Goal: Task Accomplishment & Management: Manage account settings

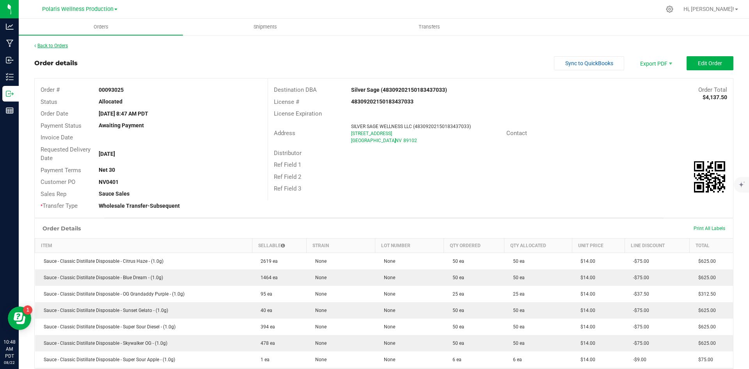
click at [43, 48] on link "Back to Orders" at bounding box center [51, 45] width 34 height 5
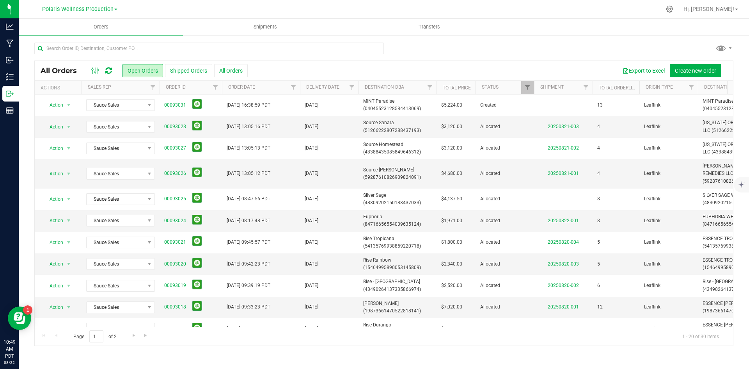
click at [111, 72] on icon at bounding box center [108, 71] width 7 height 8
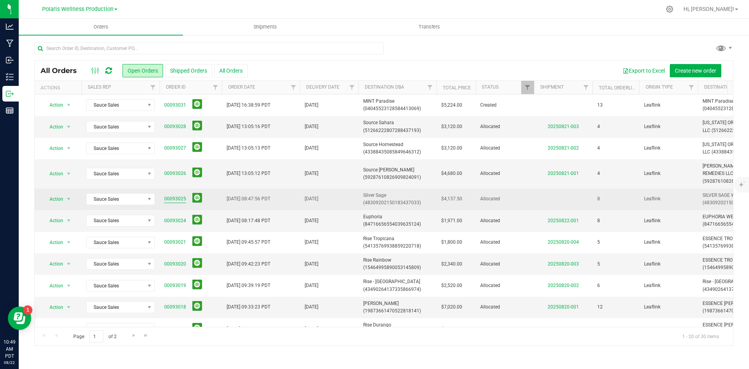
click at [170, 199] on link "00093025" at bounding box center [175, 198] width 22 height 7
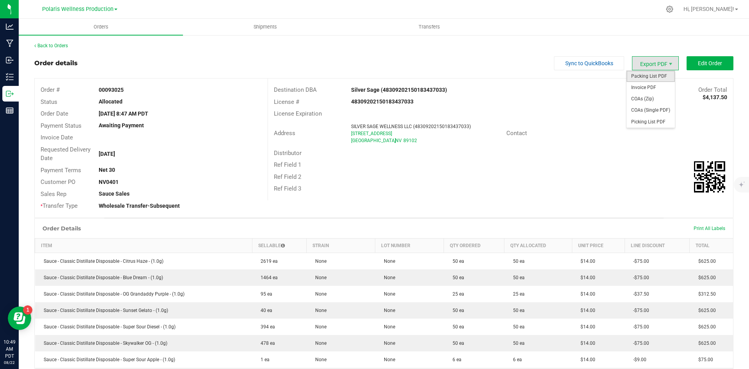
click at [653, 76] on span "Packing List PDF" at bounding box center [650, 76] width 48 height 11
click at [60, 48] on div "Back to Orders" at bounding box center [383, 45] width 699 height 7
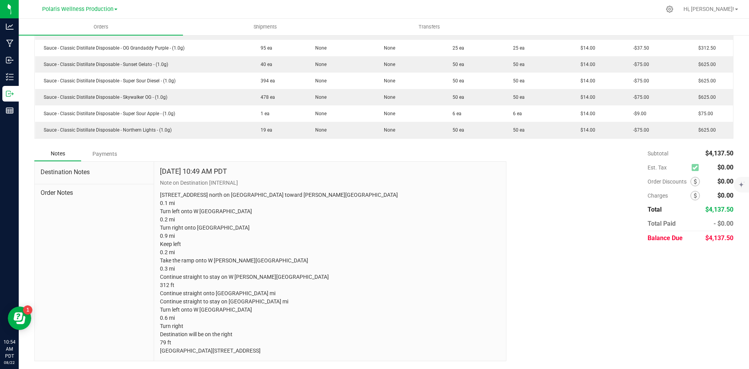
scroll to position [270, 0]
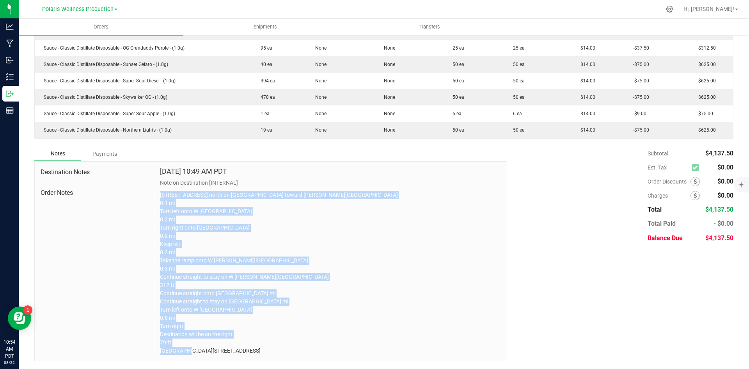
drag, startPoint x: 160, startPoint y: 170, endPoint x: 374, endPoint y: 364, distance: 288.5
click at [374, 364] on div "Back to Orders Order details Sync to QuickBooks Export PDF Edit Order Order # 0…" at bounding box center [384, 79] width 730 height 580
copy p "[STREET_ADDRESS] north on [GEOGRAPHIC_DATA] toward [PERSON_NAME][GEOGRAPHIC_DAT…"
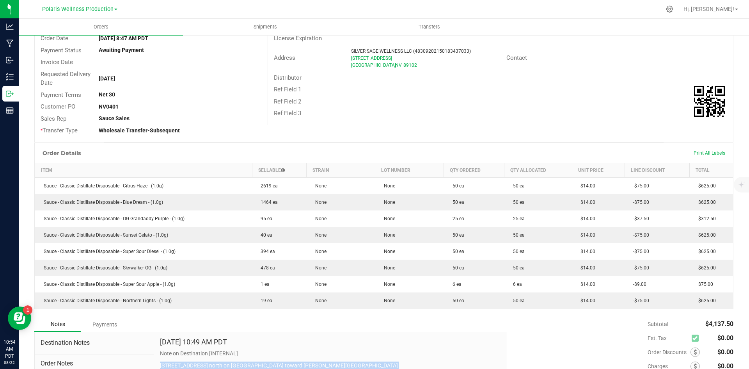
scroll to position [0, 0]
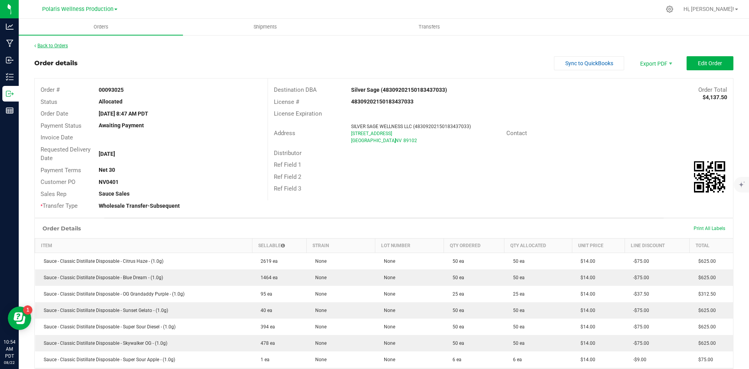
click at [62, 45] on link "Back to Orders" at bounding box center [51, 45] width 34 height 5
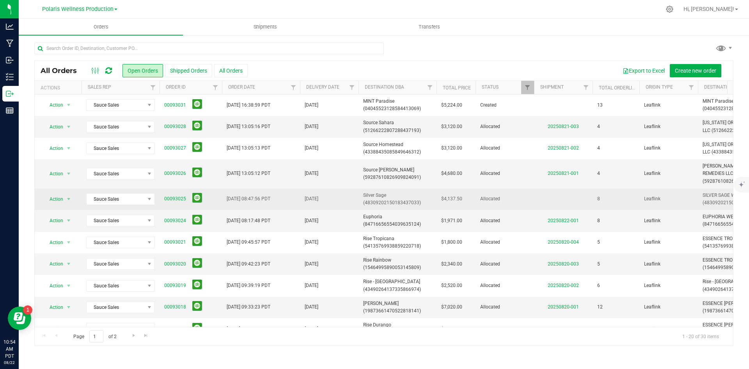
click at [377, 195] on span "Silver Sage (48309202150183437033)" at bounding box center [397, 198] width 69 height 15
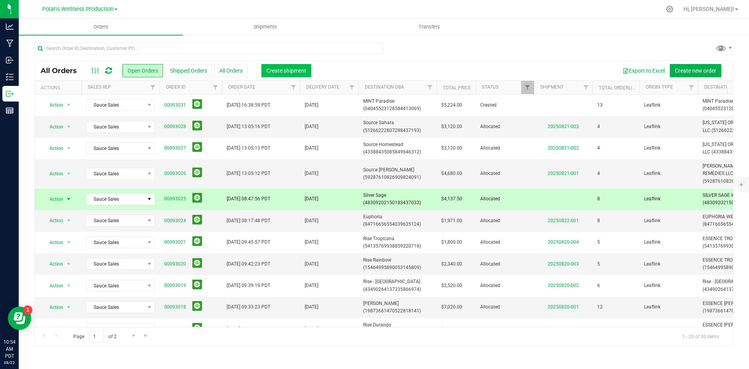
click at [294, 70] on span "Create shipment" at bounding box center [286, 70] width 40 height 6
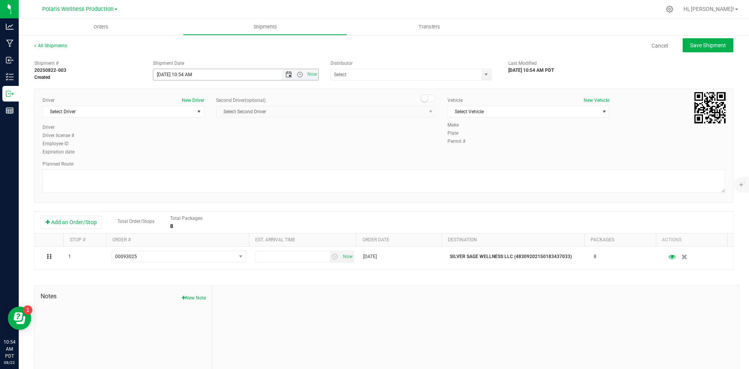
click at [285, 76] on span "Open the date view" at bounding box center [288, 74] width 6 height 6
click at [191, 165] on link "27" at bounding box center [193, 166] width 11 height 12
click at [297, 75] on span "Open the time view" at bounding box center [300, 74] width 6 height 6
click at [211, 149] on li "9:00 AM" at bounding box center [233, 150] width 163 height 10
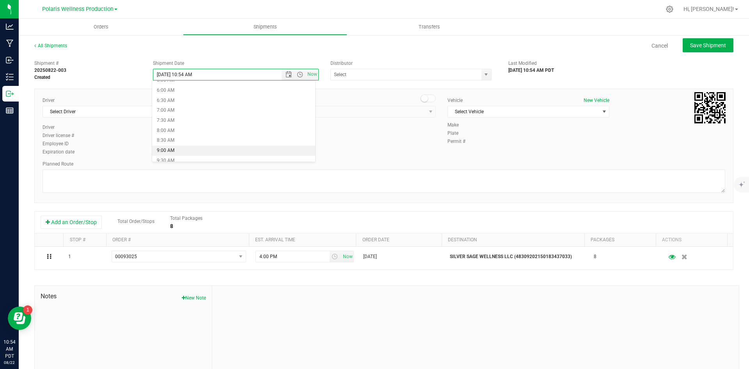
type input "[DATE] 9:00 AM"
click at [481, 74] on span "select" at bounding box center [486, 74] width 10 height 11
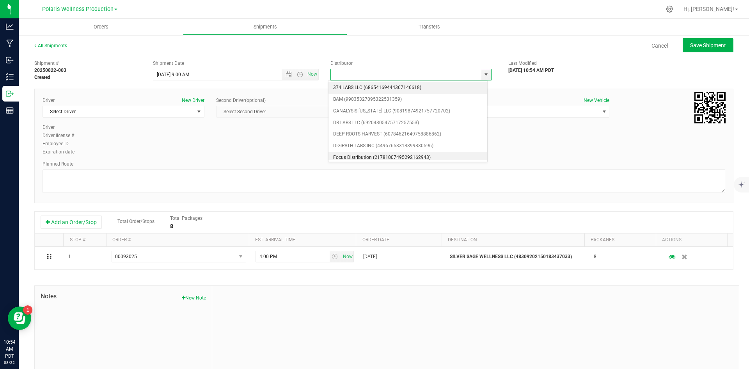
click at [395, 156] on li "Focus Distribution (21781007495292162943)" at bounding box center [407, 158] width 159 height 12
type input "Focus Distribution (21781007495292162943)"
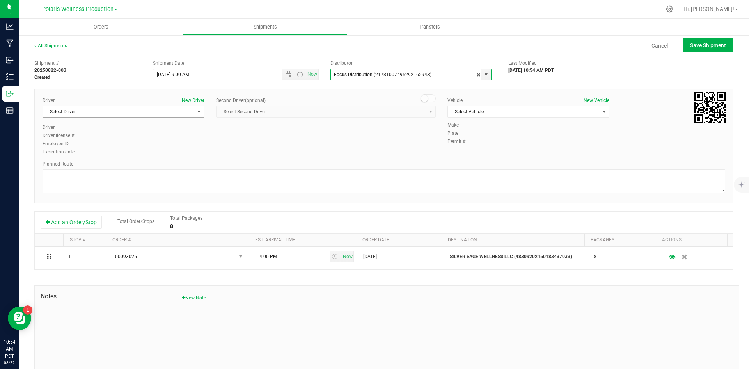
click at [196, 114] on span "select" at bounding box center [199, 111] width 6 height 6
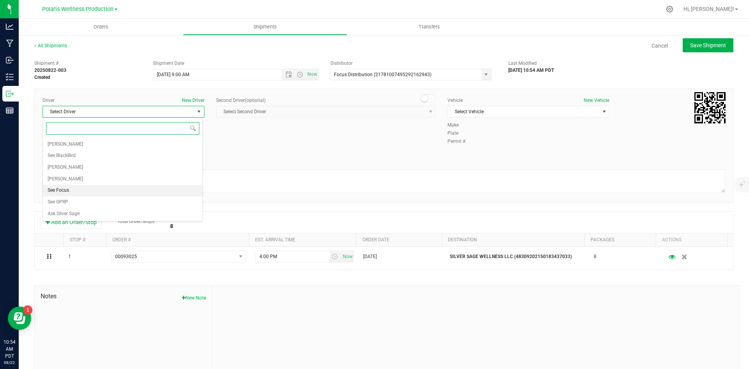
click at [117, 189] on li "See Focus" at bounding box center [123, 190] width 160 height 12
click at [601, 112] on span "select" at bounding box center [604, 111] width 6 height 6
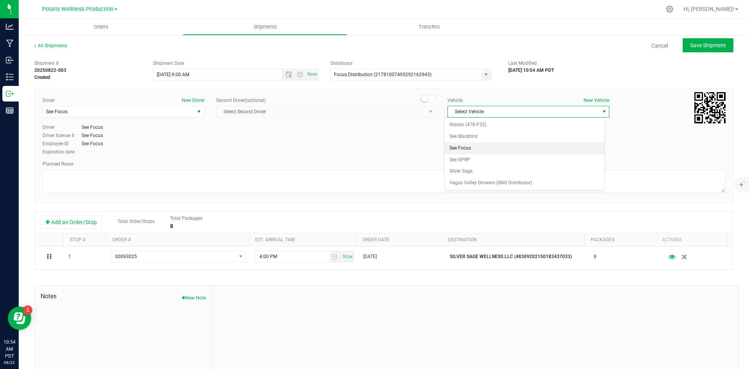
click at [516, 147] on li "See Focus" at bounding box center [525, 148] width 160 height 12
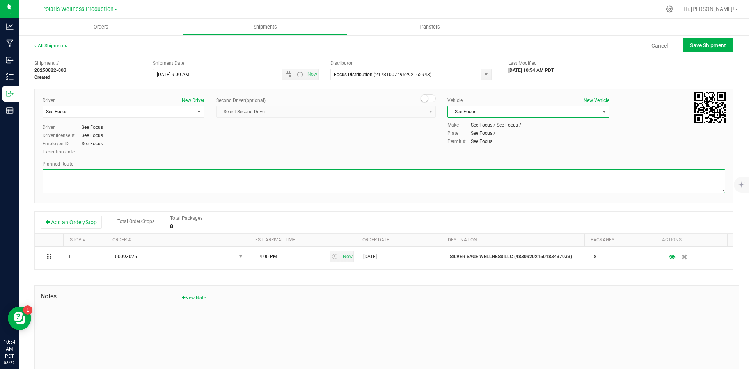
click at [394, 172] on textarea at bounding box center [384, 180] width 682 height 23
paste textarea "[STREET_ADDRESS] north on [GEOGRAPHIC_DATA] toward [PERSON_NAME][GEOGRAPHIC_DAT…"
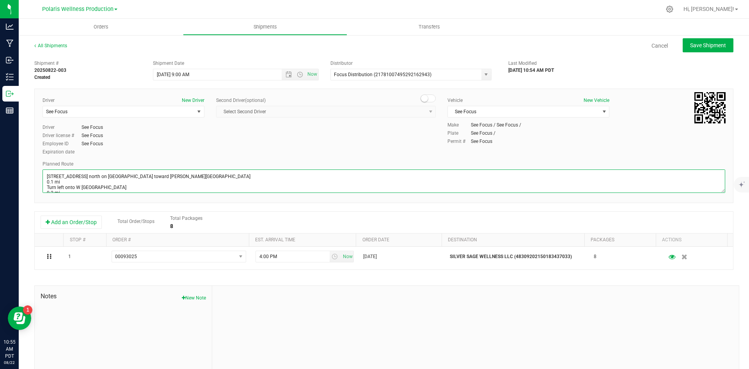
scroll to position [107, 0]
type textarea "[STREET_ADDRESS] north on [GEOGRAPHIC_DATA] toward [PERSON_NAME][GEOGRAPHIC_DAT…"
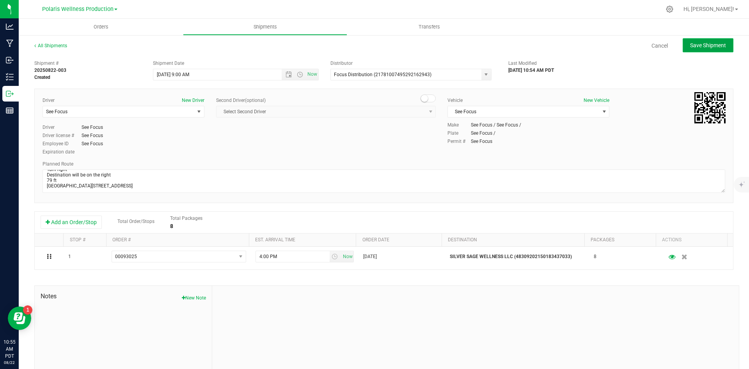
click at [715, 43] on span "Save Shipment" at bounding box center [708, 45] width 36 height 6
type input "[DATE] 4:00 PM"
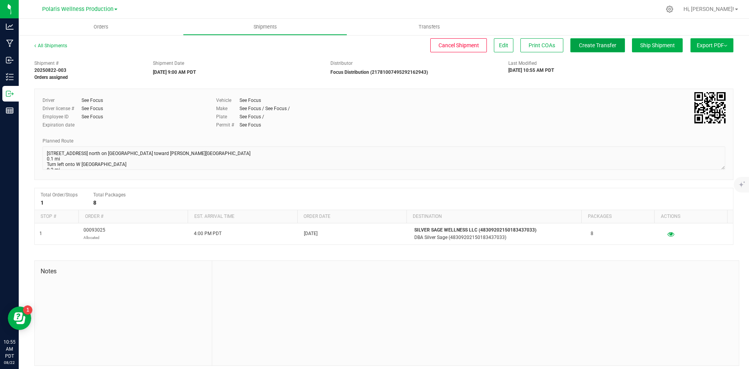
click at [595, 48] on span "Create Transfer" at bounding box center [597, 45] width 37 height 6
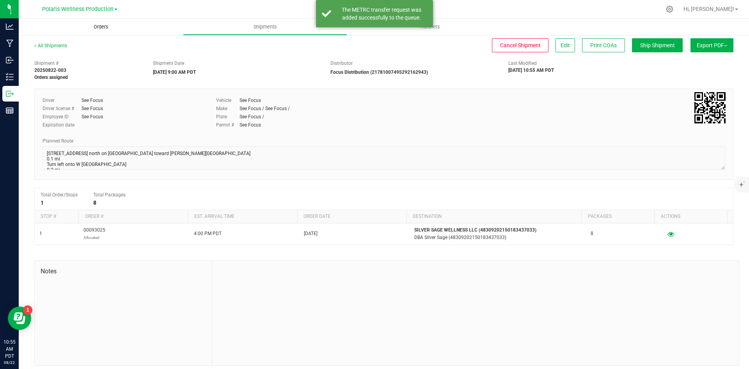
click at [102, 31] on uib-tab-heading "Orders" at bounding box center [101, 27] width 164 height 16
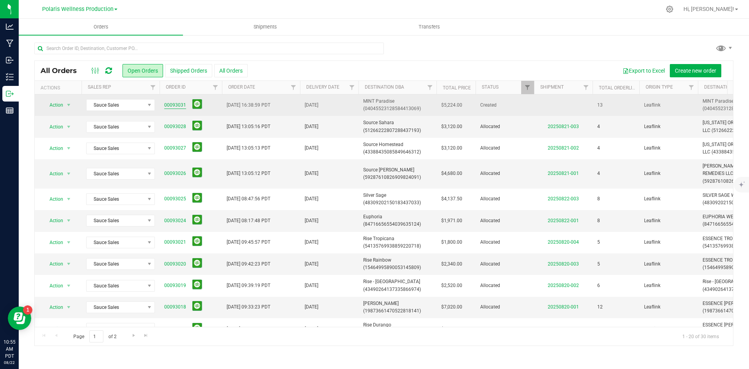
click at [173, 105] on link "00093031" at bounding box center [175, 104] width 22 height 7
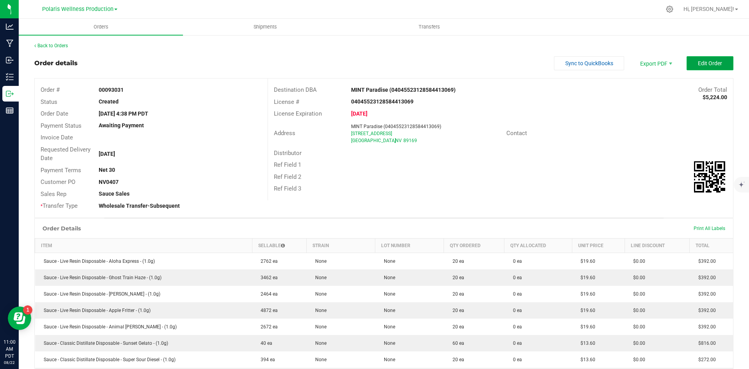
click at [686, 63] on button "Edit Order" at bounding box center [709, 63] width 47 height 14
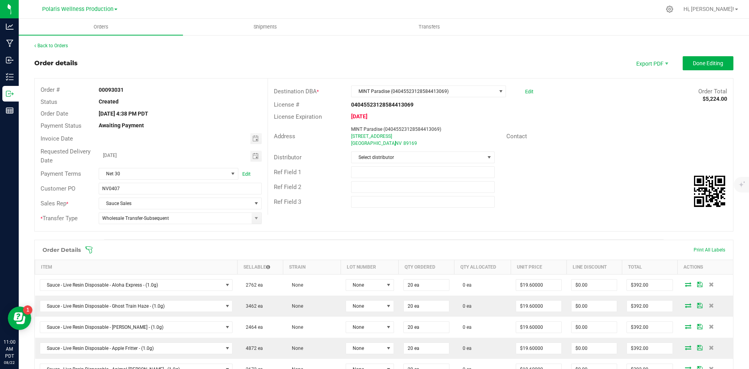
scroll to position [78, 0]
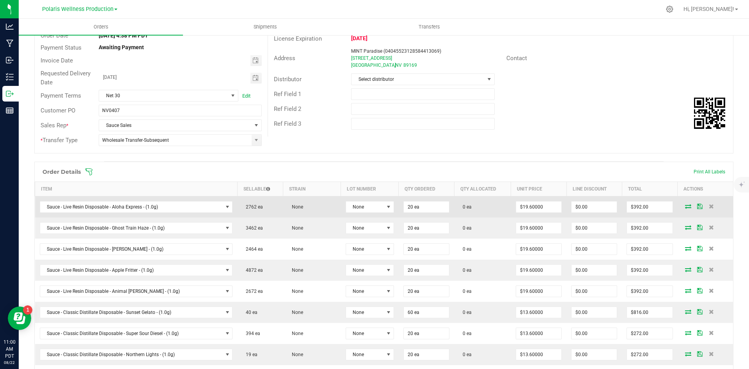
click at [685, 207] on icon at bounding box center [688, 206] width 6 height 5
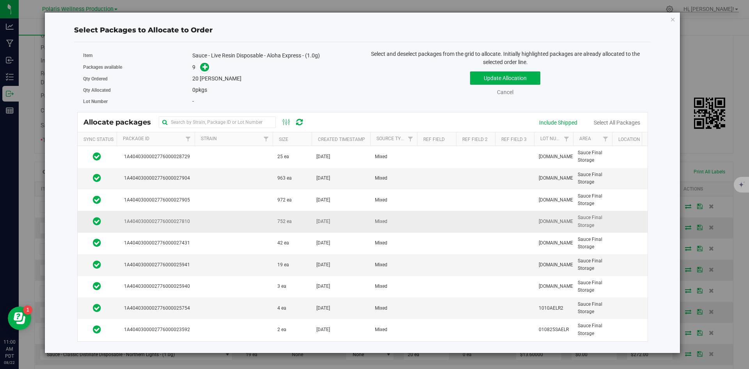
scroll to position [5, 0]
click at [245, 216] on td at bounding box center [234, 221] width 78 height 21
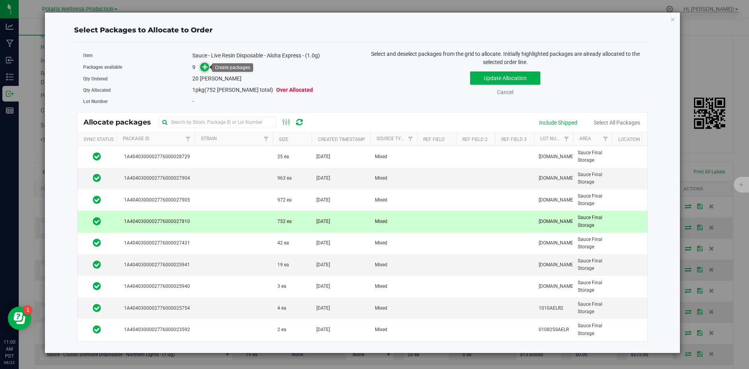
click at [205, 66] on icon at bounding box center [204, 66] width 5 height 5
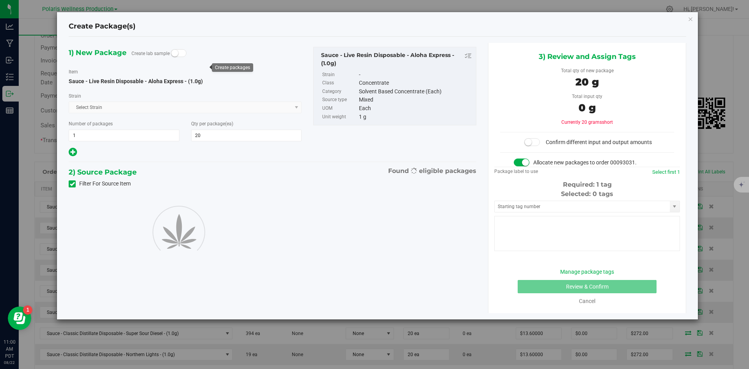
type input "20"
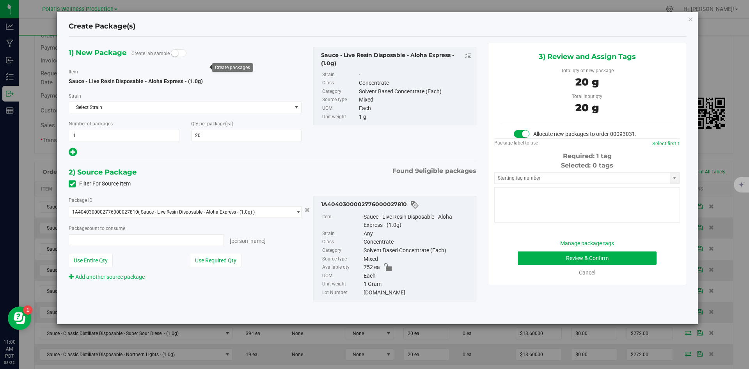
type input "20 ea"
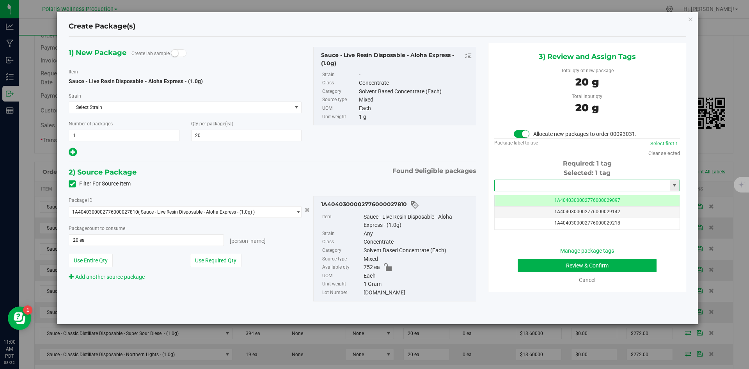
click at [550, 185] on input "text" at bounding box center [582, 185] width 175 height 11
click at [537, 200] on li "1A4040300002776000029262" at bounding box center [587, 199] width 185 height 12
type input "1A4040300002776000029262"
click at [534, 260] on button "Review & Confirm" at bounding box center [587, 265] width 139 height 13
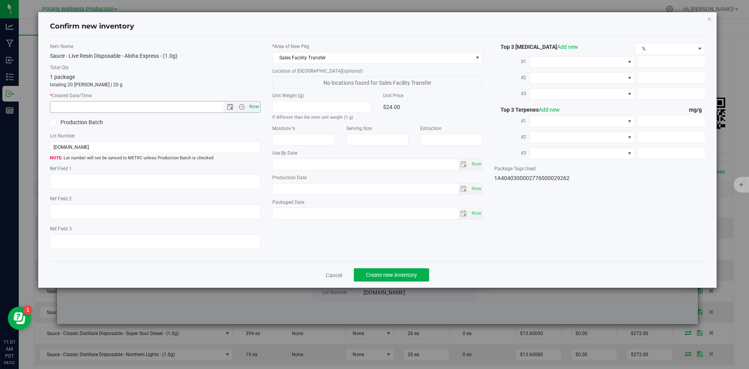
click at [258, 106] on span "Now" at bounding box center [253, 106] width 13 height 11
type input "[DATE] 11:01 AM"
click at [393, 273] on span "Create new inventory" at bounding box center [391, 274] width 51 height 6
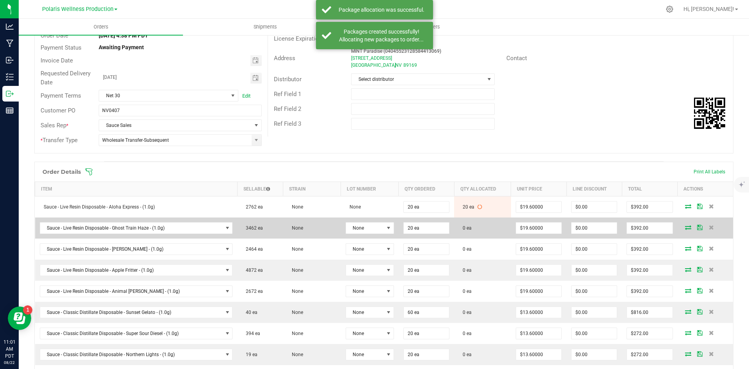
click at [685, 229] on icon at bounding box center [688, 227] width 6 height 5
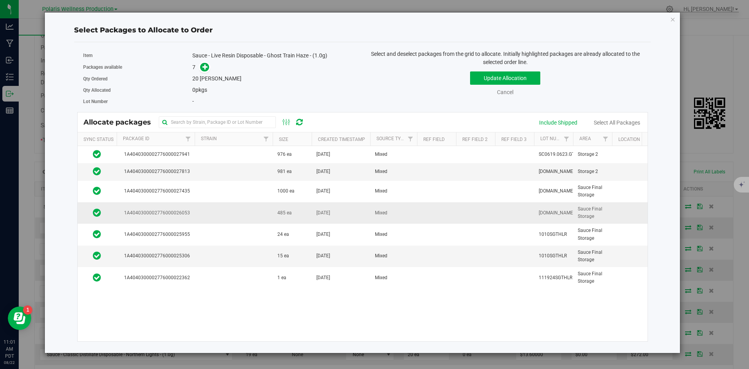
click at [256, 213] on td at bounding box center [234, 212] width 78 height 21
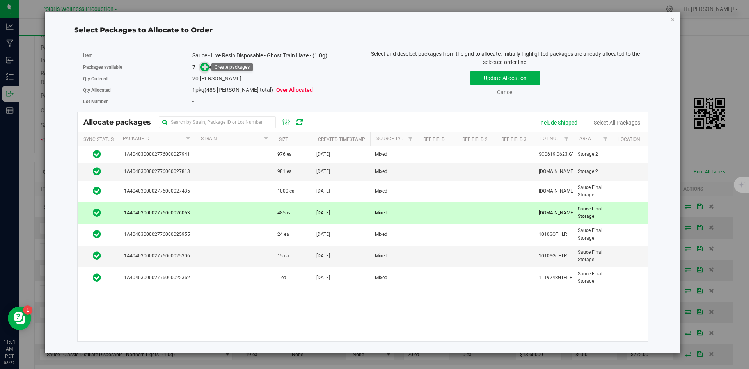
click at [204, 66] on icon at bounding box center [204, 66] width 5 height 5
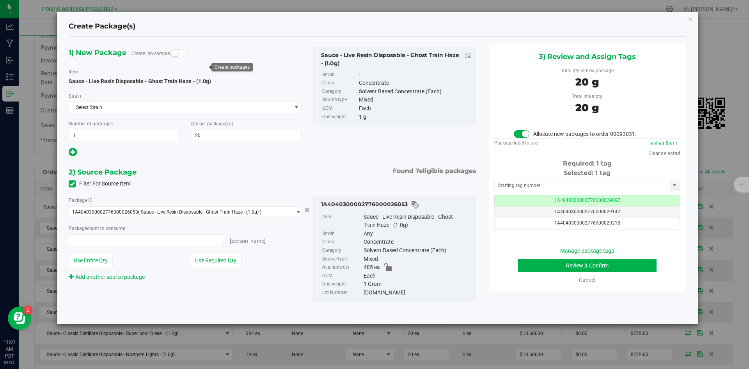
type input "20 ea"
click at [578, 181] on input "text" at bounding box center [582, 185] width 175 height 11
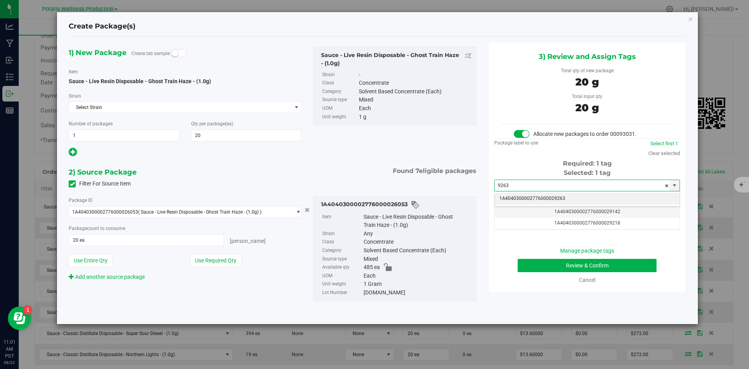
click at [547, 197] on li "1A4040300002776000029263" at bounding box center [587, 199] width 185 height 12
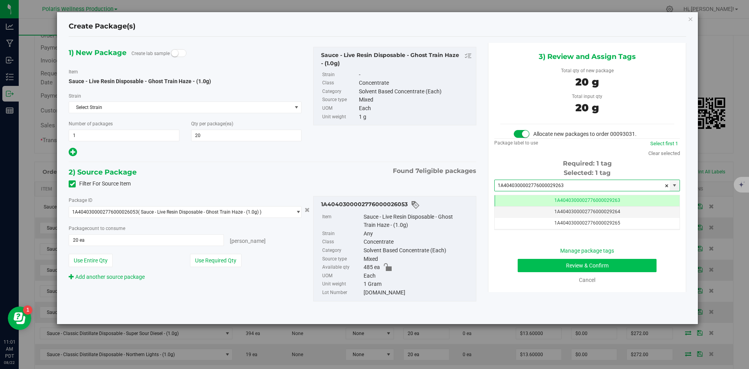
type input "1A4040300002776000029263"
click at [539, 262] on button "Review & Confirm" at bounding box center [587, 265] width 139 height 13
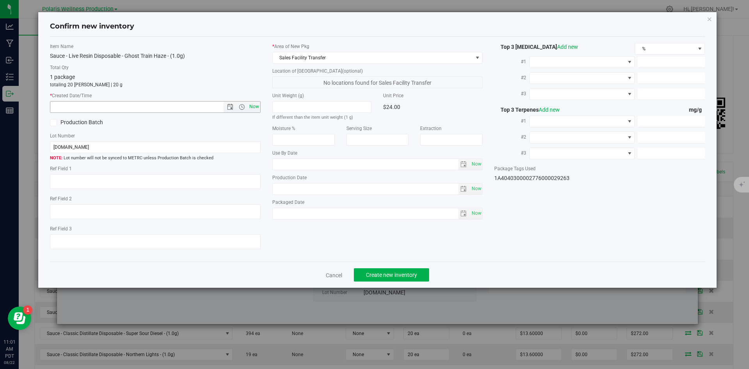
click at [255, 108] on span "Now" at bounding box center [253, 106] width 13 height 11
type input "[DATE] 11:01 AM"
click at [414, 271] on span "Create new inventory" at bounding box center [391, 274] width 51 height 6
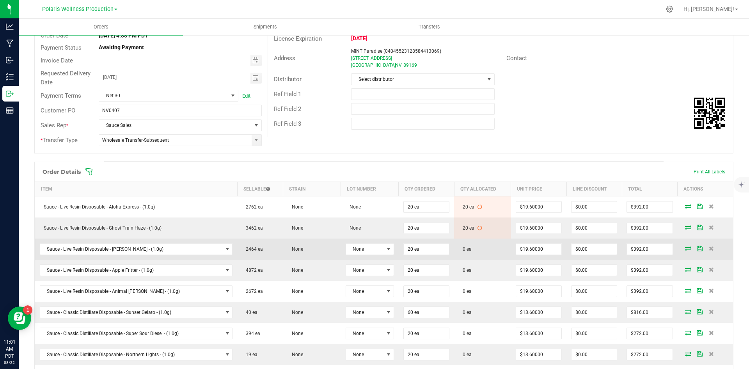
click at [681, 251] on td at bounding box center [704, 248] width 55 height 21
click at [685, 248] on icon at bounding box center [688, 248] width 6 height 5
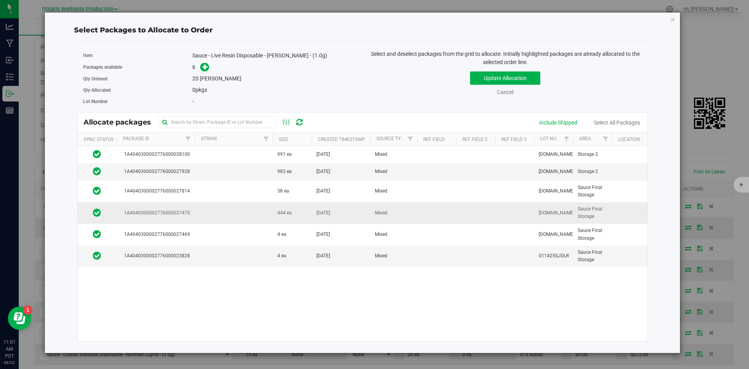
click at [273, 211] on td "444 ea" at bounding box center [292, 212] width 39 height 21
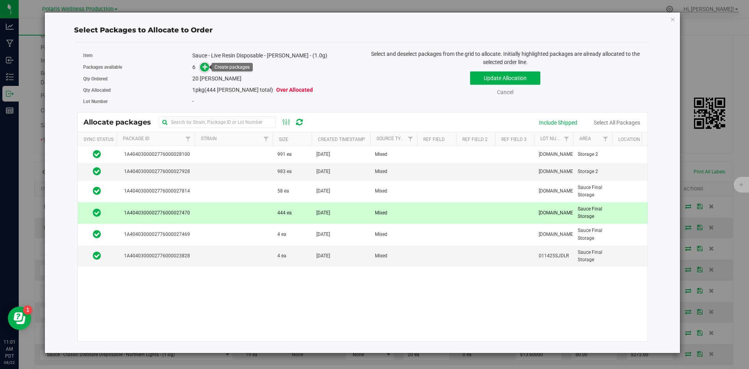
click at [204, 66] on icon at bounding box center [204, 66] width 5 height 5
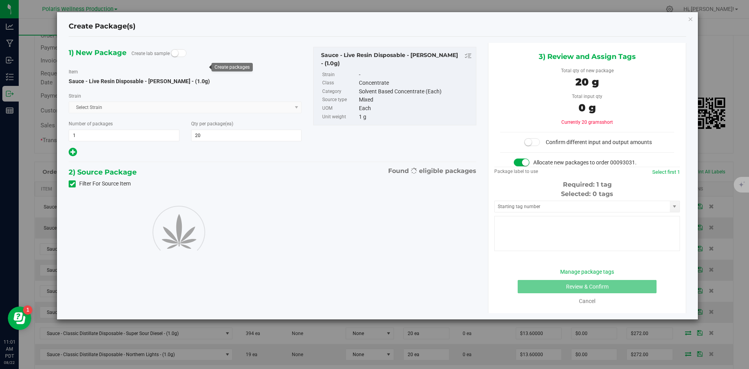
type input "20"
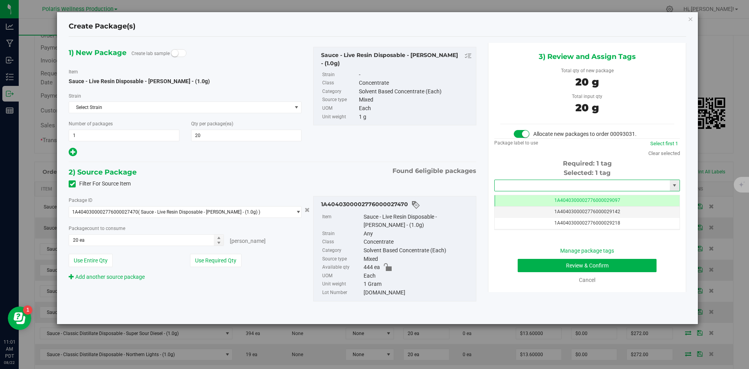
click at [522, 183] on input "text" at bounding box center [582, 185] width 175 height 11
click at [519, 197] on li "1A4040300002776000029264" at bounding box center [587, 199] width 185 height 12
type input "1A4040300002776000029264"
click at [544, 267] on button "Review & Confirm" at bounding box center [587, 265] width 139 height 13
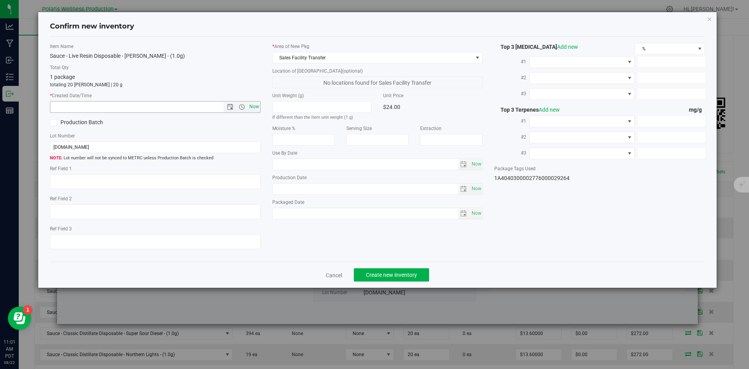
click at [255, 108] on span "Now" at bounding box center [253, 106] width 13 height 11
type input "[DATE] 11:01 AM"
click at [406, 274] on span "Create new inventory" at bounding box center [391, 274] width 51 height 6
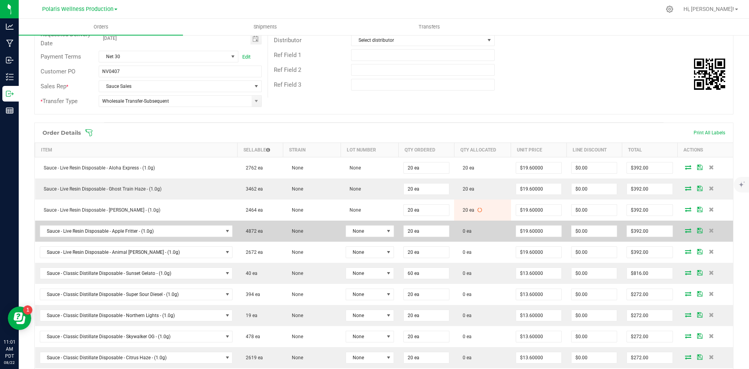
click at [685, 230] on icon at bounding box center [688, 230] width 6 height 5
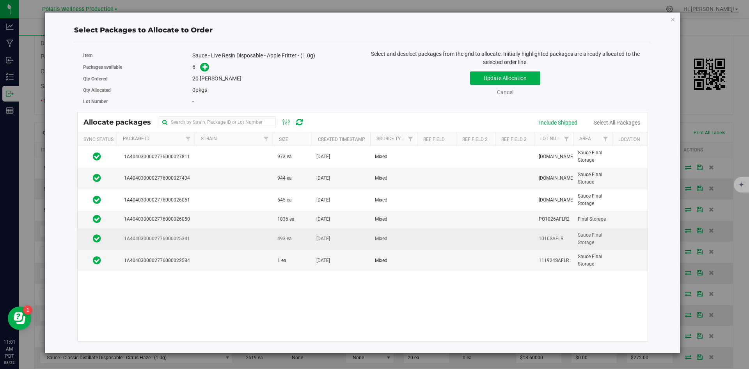
click at [214, 236] on td at bounding box center [234, 238] width 78 height 21
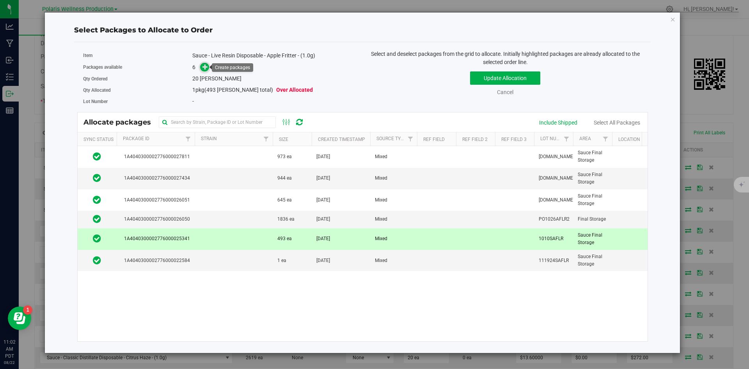
click at [205, 67] on icon at bounding box center [204, 66] width 5 height 5
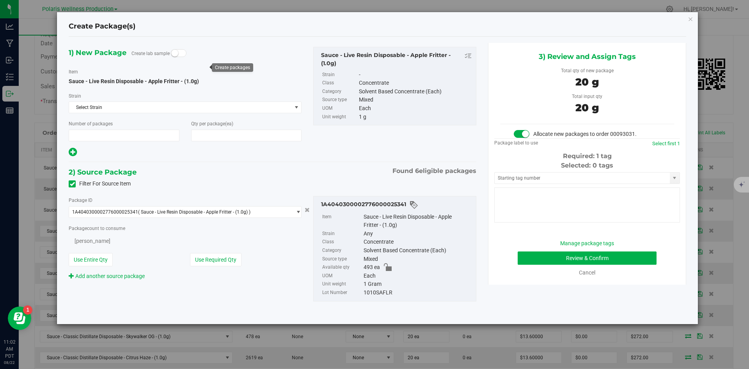
type input "1"
type input "20"
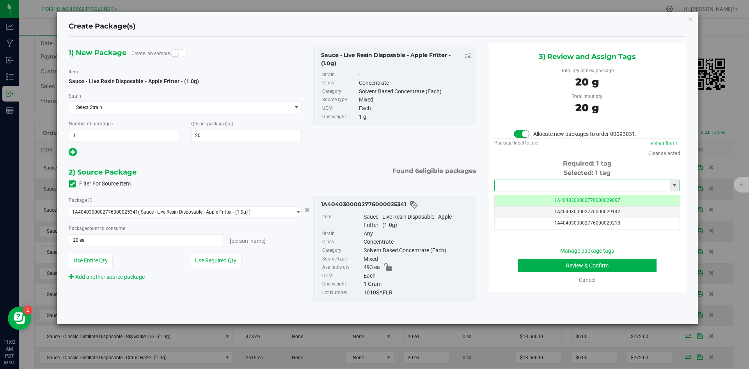
click at [540, 182] on input "text" at bounding box center [582, 185] width 175 height 11
click at [541, 199] on li "1A4040300002776000029265" at bounding box center [587, 199] width 185 height 12
type input "1A4040300002776000029265"
click at [537, 261] on button "Review & Confirm" at bounding box center [587, 265] width 139 height 13
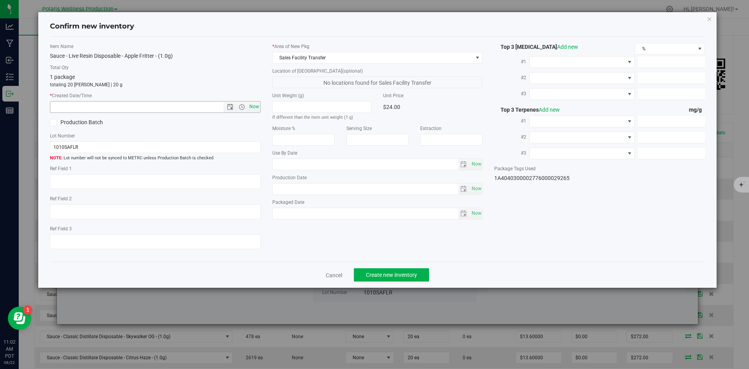
click at [257, 104] on span "Now" at bounding box center [253, 106] width 13 height 11
type input "[DATE] 11:02 AM"
click at [407, 273] on span "Create new inventory" at bounding box center [391, 274] width 51 height 6
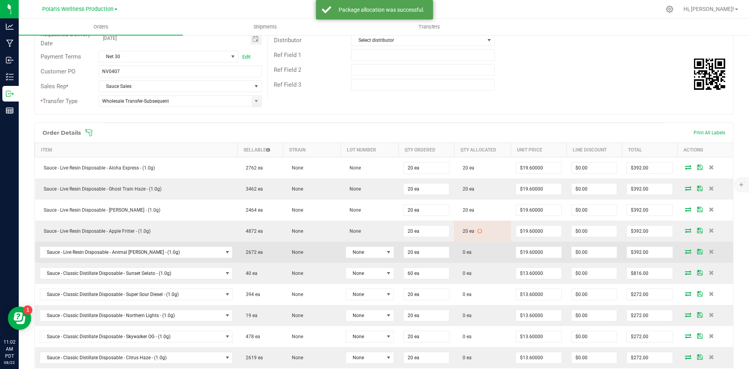
click at [685, 250] on icon at bounding box center [688, 251] width 6 height 5
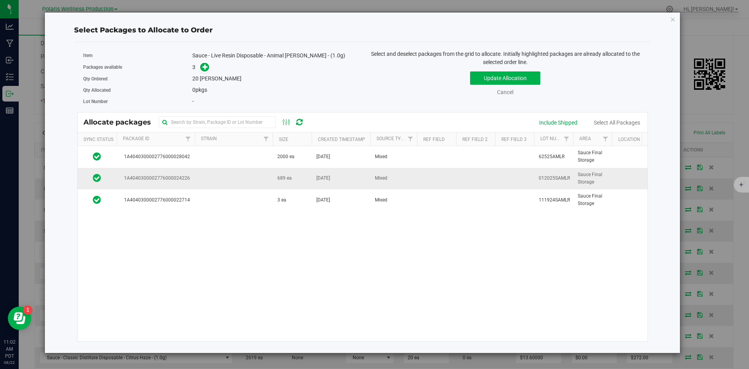
click at [275, 176] on td "689 ea" at bounding box center [292, 178] width 39 height 21
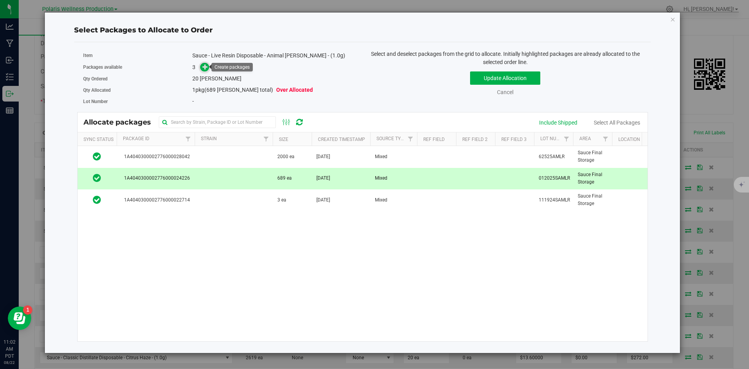
click at [201, 67] on span at bounding box center [204, 67] width 9 height 9
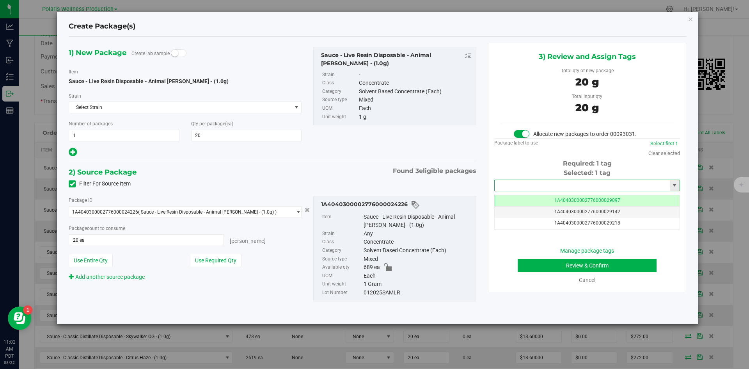
click at [587, 185] on input "text" at bounding box center [582, 185] width 175 height 11
click at [539, 198] on li "1A4040300002776000029266" at bounding box center [587, 199] width 185 height 12
type input "1A4040300002776000029266"
click at [522, 263] on button "Review & Confirm" at bounding box center [587, 265] width 139 height 13
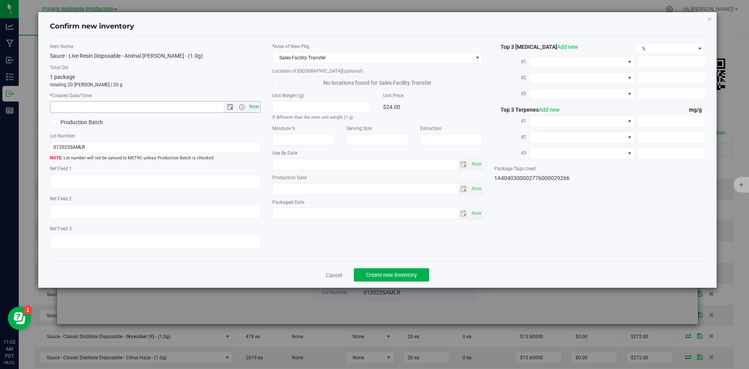
click at [251, 106] on span "Now" at bounding box center [253, 106] width 13 height 11
type input "[DATE] 11:02 AM"
click at [394, 275] on span "Create new inventory" at bounding box center [391, 274] width 51 height 6
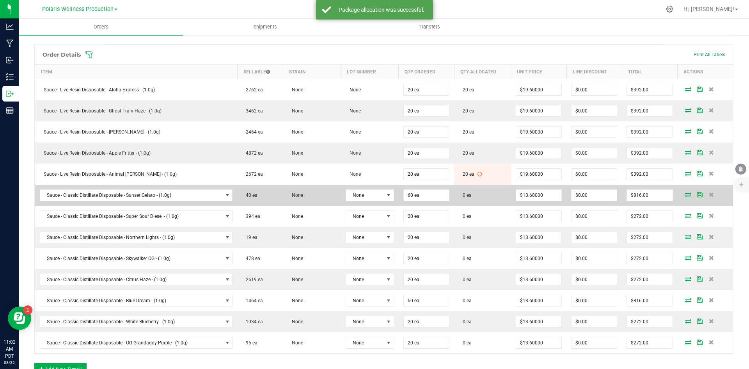
click at [685, 194] on icon at bounding box center [688, 194] width 6 height 5
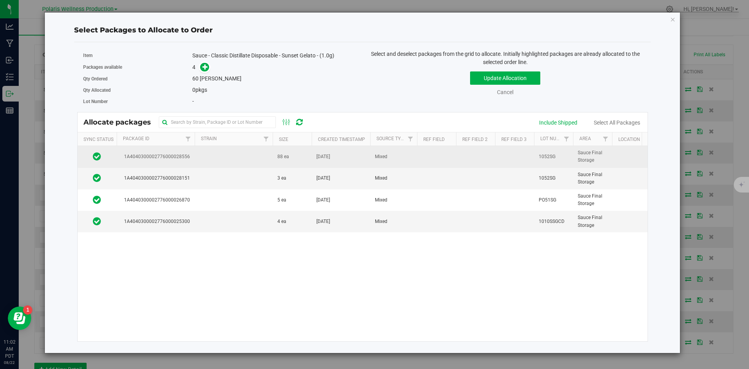
click at [224, 163] on td at bounding box center [234, 156] width 78 height 21
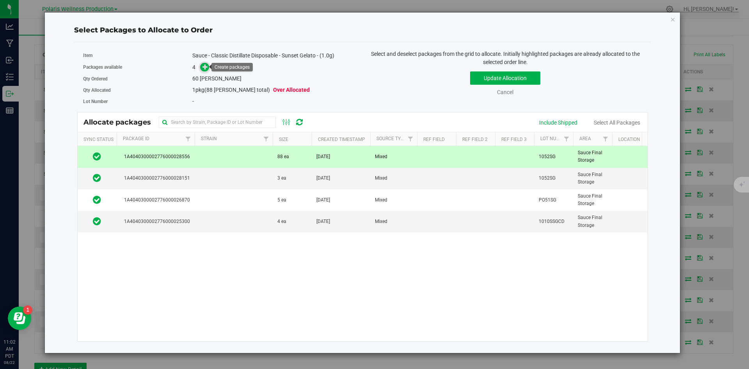
click at [206, 71] on span at bounding box center [204, 67] width 9 height 9
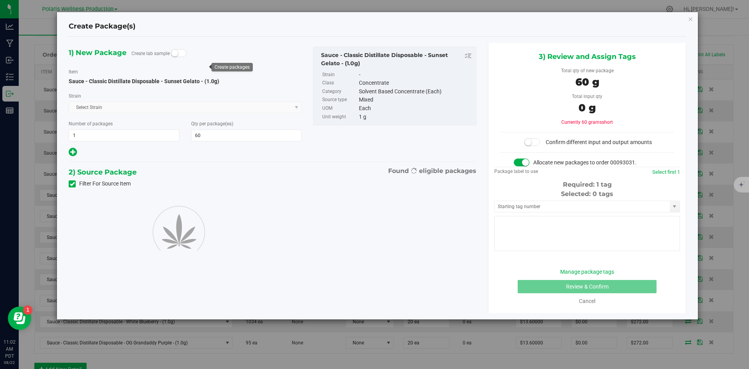
type input "60"
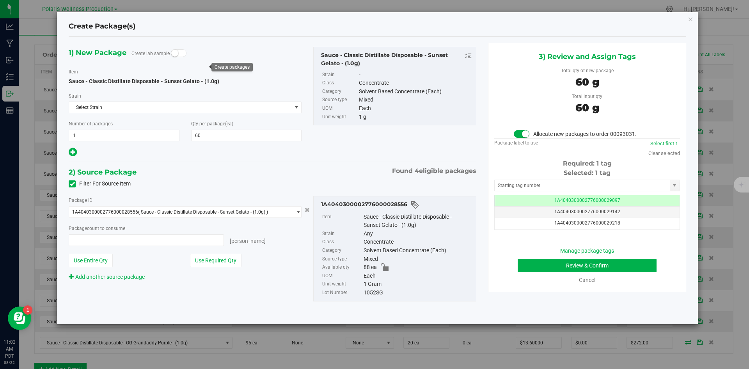
type input "60 ea"
click at [578, 184] on input "text" at bounding box center [582, 185] width 175 height 11
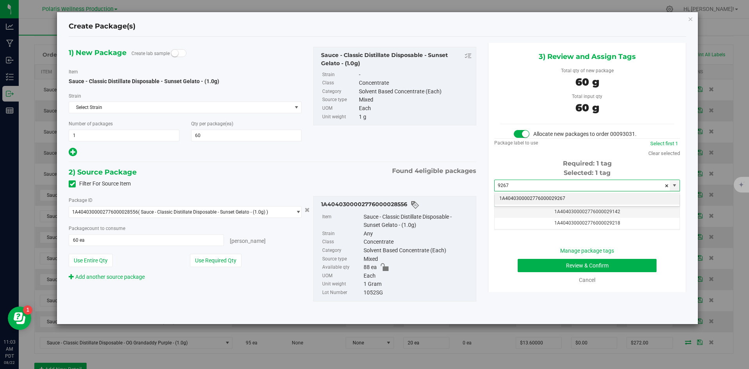
click at [553, 197] on li "1A4040300002776000029267" at bounding box center [587, 199] width 185 height 12
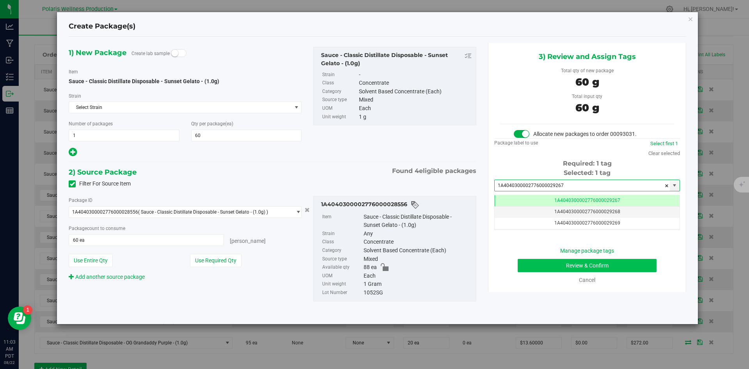
type input "1A4040300002776000029267"
click at [542, 266] on button "Review & Confirm" at bounding box center [587, 265] width 139 height 13
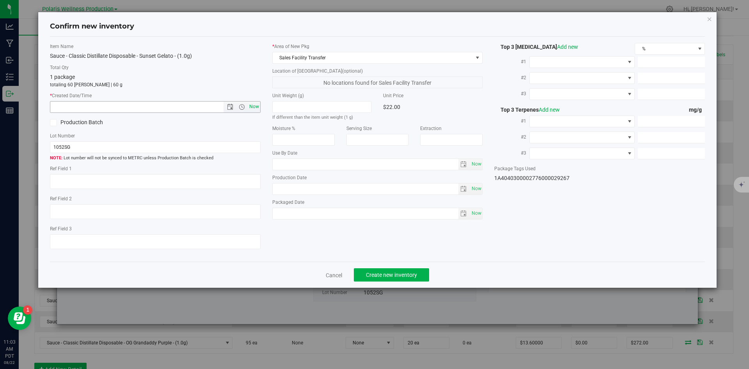
click at [254, 109] on span "Now" at bounding box center [253, 106] width 13 height 11
type input "[DATE] 11:03 AM"
click at [394, 270] on button "Create new inventory" at bounding box center [391, 274] width 75 height 13
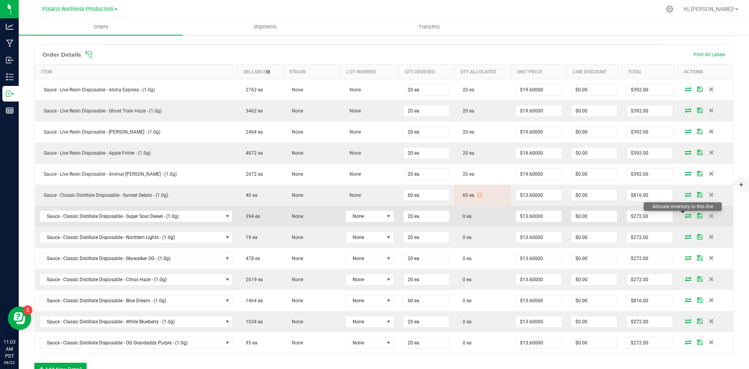
click at [685, 217] on icon at bounding box center [688, 215] width 6 height 5
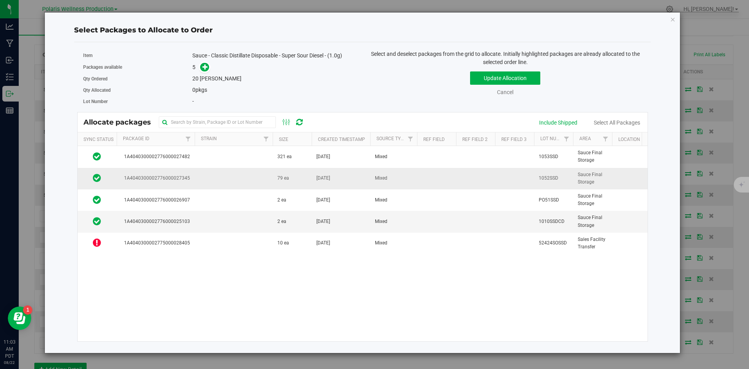
click at [230, 179] on td at bounding box center [234, 178] width 78 height 21
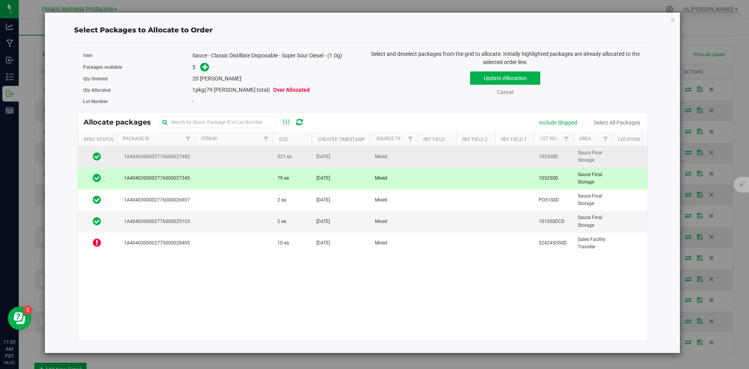
click at [239, 163] on td at bounding box center [234, 156] width 78 height 21
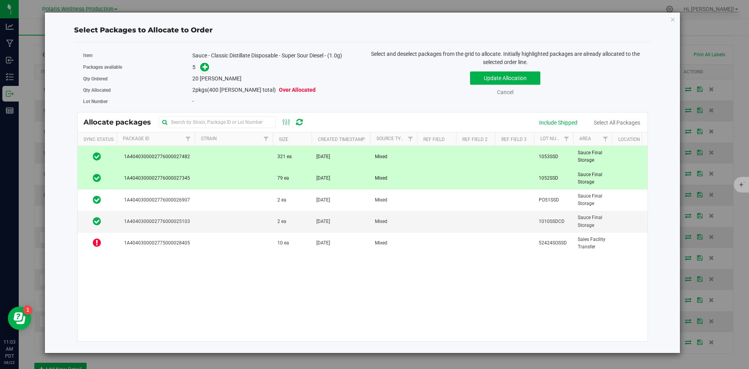
click at [239, 181] on td at bounding box center [234, 178] width 78 height 21
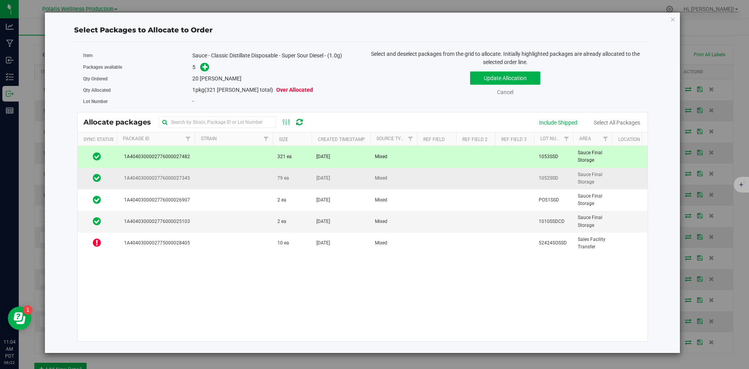
click at [239, 179] on td at bounding box center [234, 178] width 78 height 21
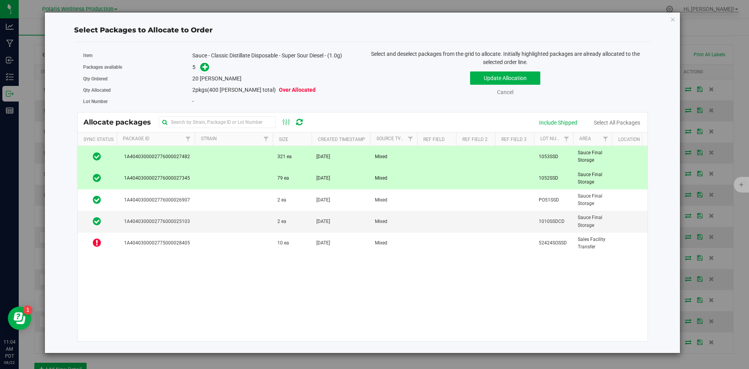
click at [239, 179] on td at bounding box center [234, 178] width 78 height 21
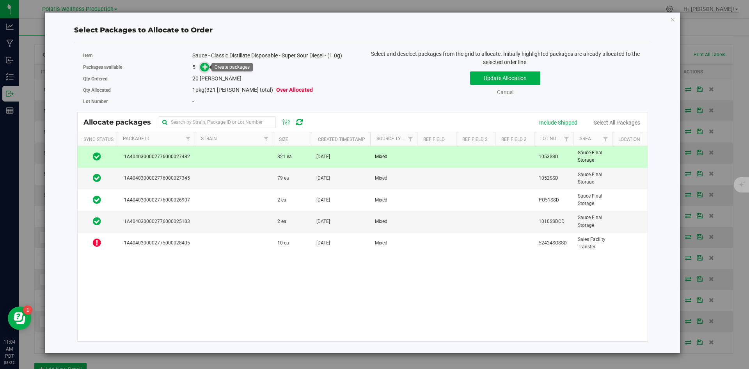
click at [207, 67] on icon at bounding box center [204, 66] width 5 height 5
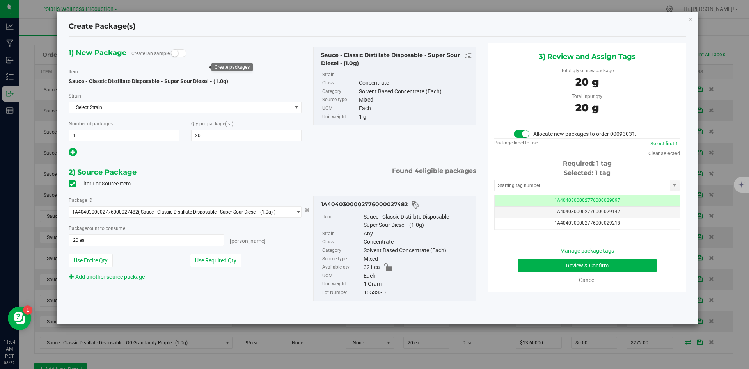
scroll to position [0, 0]
click at [544, 185] on input "text" at bounding box center [582, 185] width 175 height 11
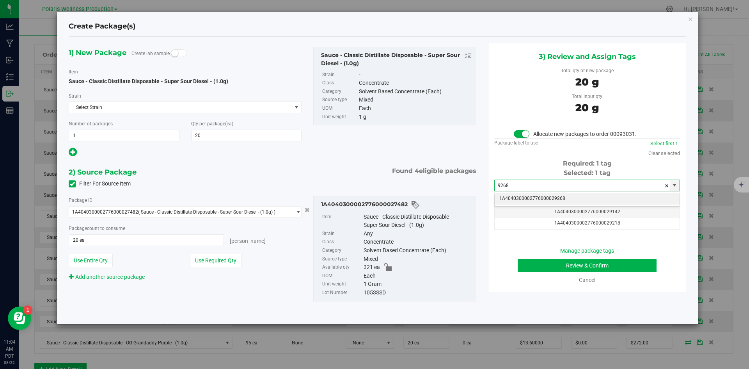
click at [541, 199] on li "1A4040300002776000029268" at bounding box center [587, 199] width 185 height 12
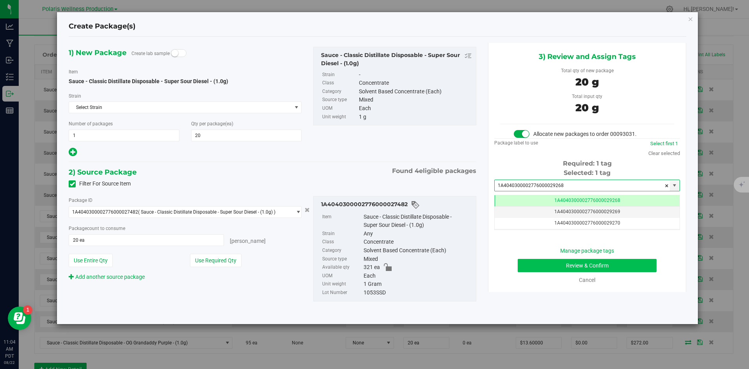
type input "1A4040300002776000029268"
click at [538, 262] on button "Review & Confirm" at bounding box center [587, 265] width 139 height 13
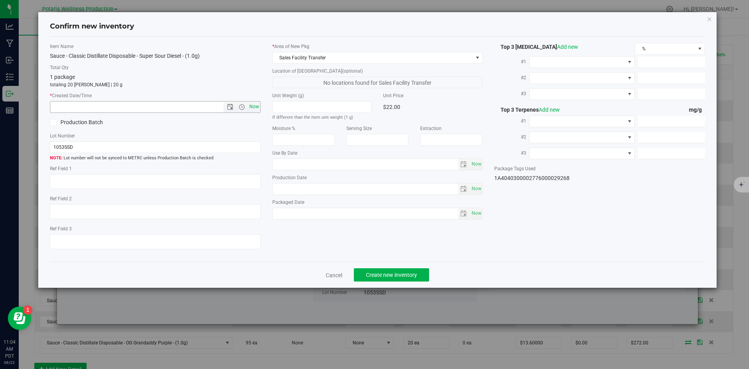
click at [255, 103] on span "Now" at bounding box center [253, 106] width 13 height 11
type input "[DATE] 11:04 AM"
click at [411, 271] on span "Create new inventory" at bounding box center [391, 274] width 51 height 6
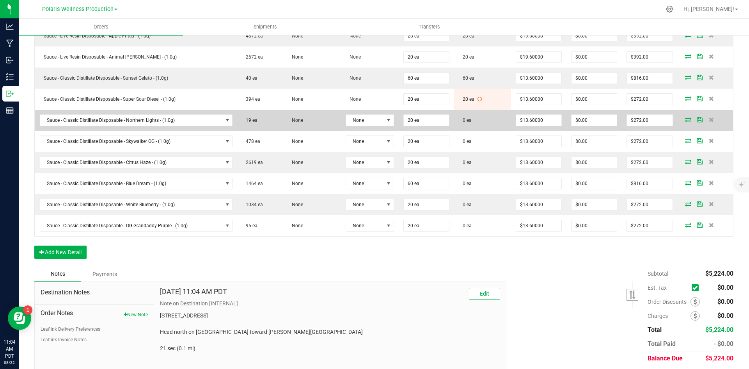
click at [685, 121] on icon at bounding box center [688, 119] width 6 height 5
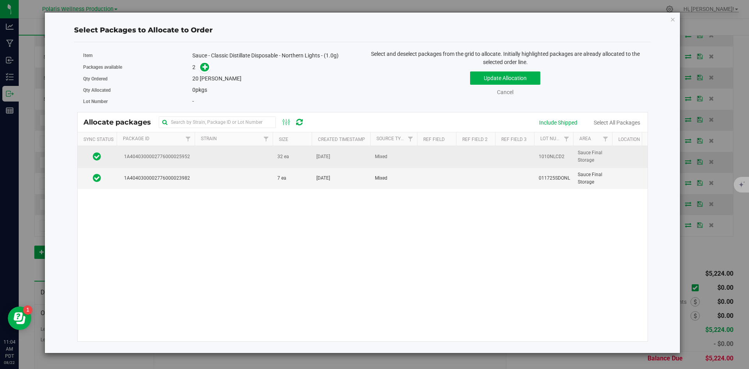
click at [217, 151] on td at bounding box center [234, 156] width 78 height 21
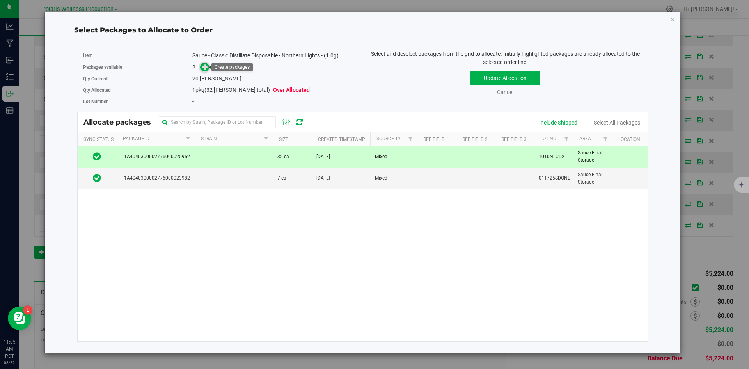
click at [206, 68] on icon at bounding box center [204, 66] width 5 height 5
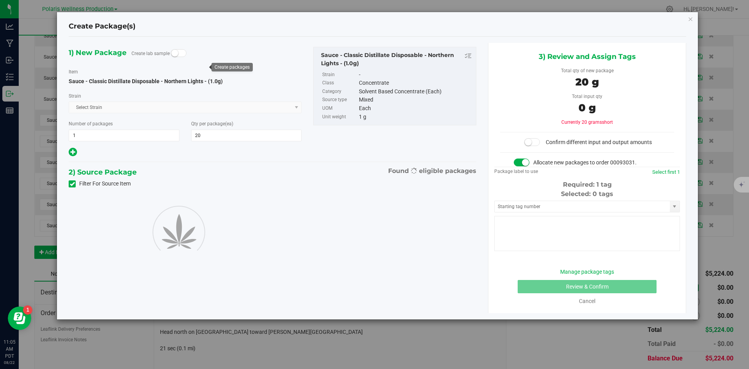
type input "20"
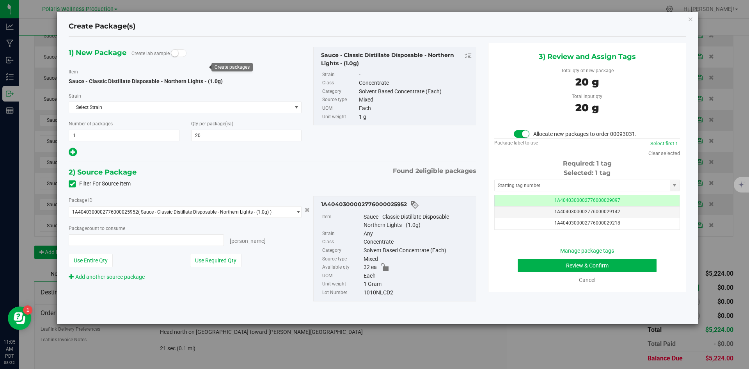
type input "20 ea"
click at [592, 187] on input "text" at bounding box center [582, 185] width 175 height 11
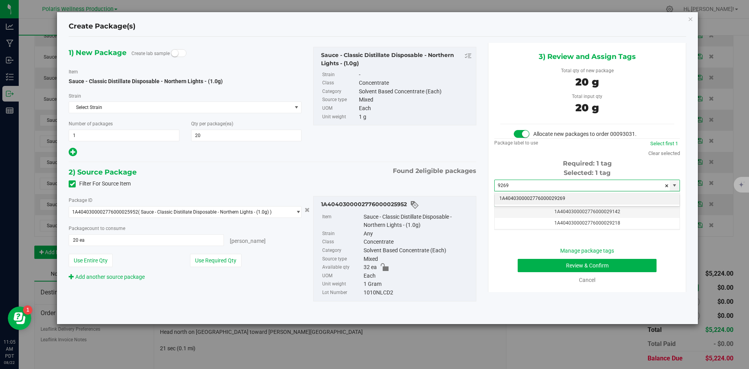
click at [542, 197] on li "1A4040300002776000029269" at bounding box center [587, 199] width 185 height 12
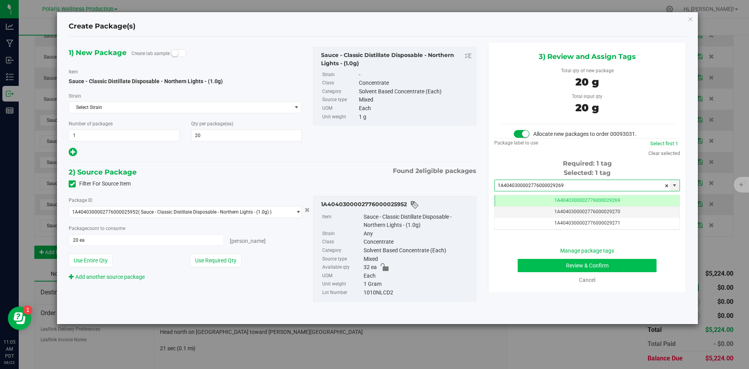
type input "1A4040300002776000029269"
click at [546, 266] on button "Review & Confirm" at bounding box center [587, 265] width 139 height 13
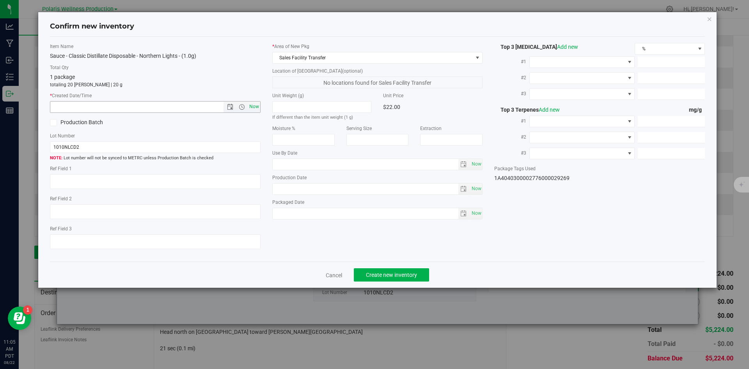
click at [258, 107] on span "Now" at bounding box center [253, 106] width 13 height 11
type input "[DATE] 11:05 AM"
click at [409, 277] on span "Create new inventory" at bounding box center [391, 274] width 51 height 6
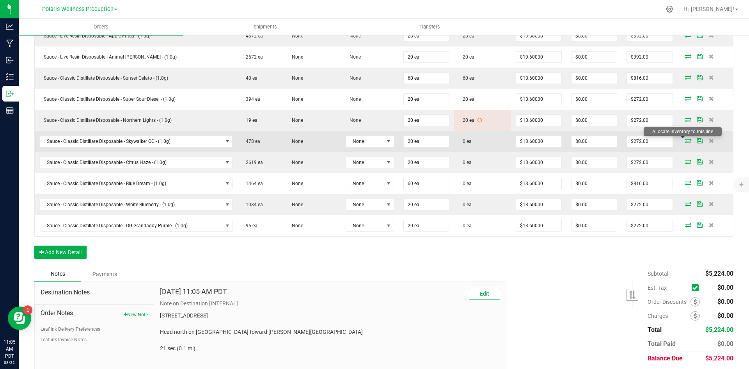
click at [685, 139] on icon at bounding box center [688, 140] width 6 height 5
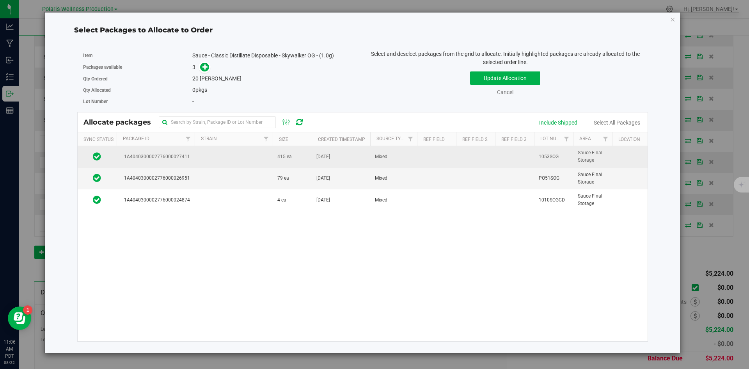
click at [225, 163] on td at bounding box center [234, 156] width 78 height 21
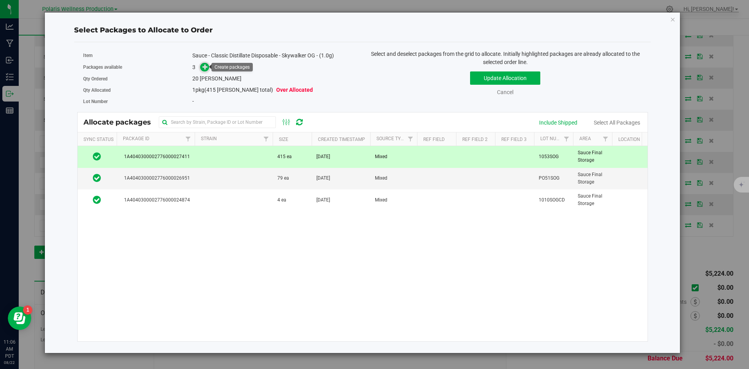
click at [202, 65] on span at bounding box center [204, 67] width 9 height 9
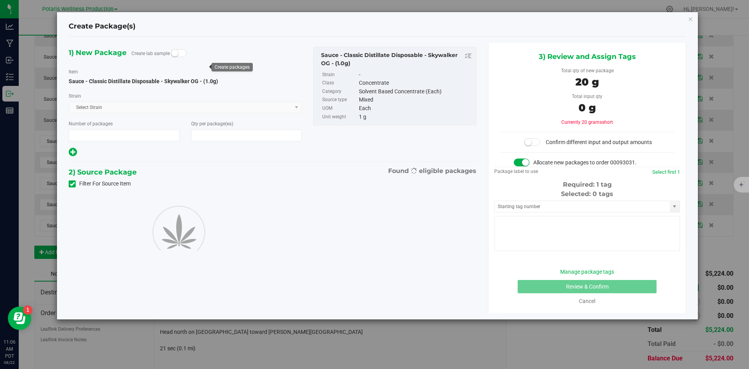
type input "1"
type input "20"
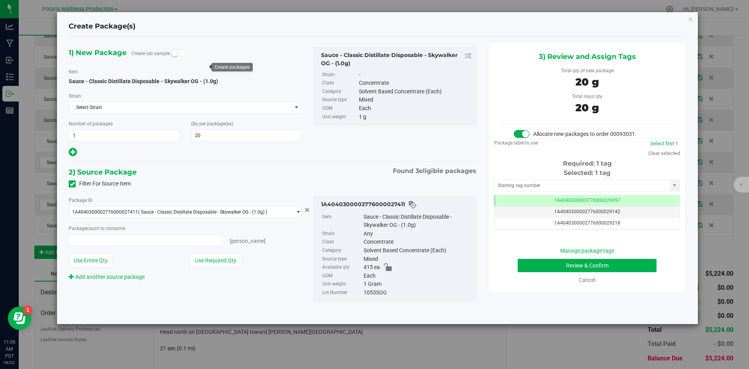
type input "20 ea"
click at [549, 186] on input "text" at bounding box center [582, 185] width 175 height 11
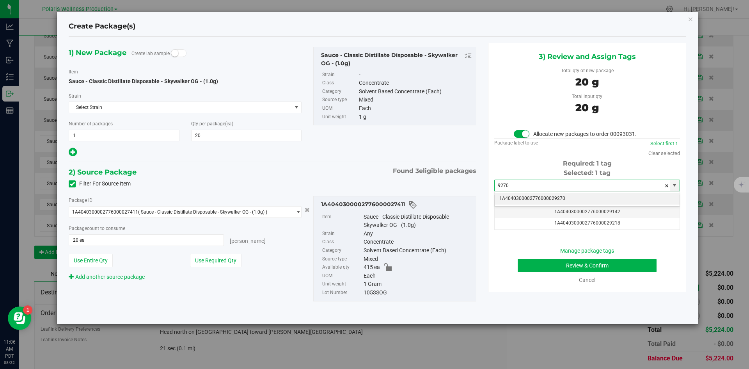
click at [539, 196] on li "1A4040300002776000029270" at bounding box center [587, 199] width 185 height 12
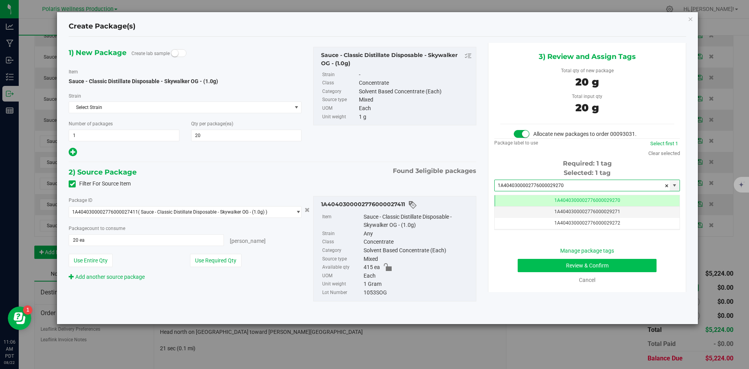
type input "1A4040300002776000029270"
click at [535, 263] on button "Review & Confirm" at bounding box center [587, 265] width 139 height 13
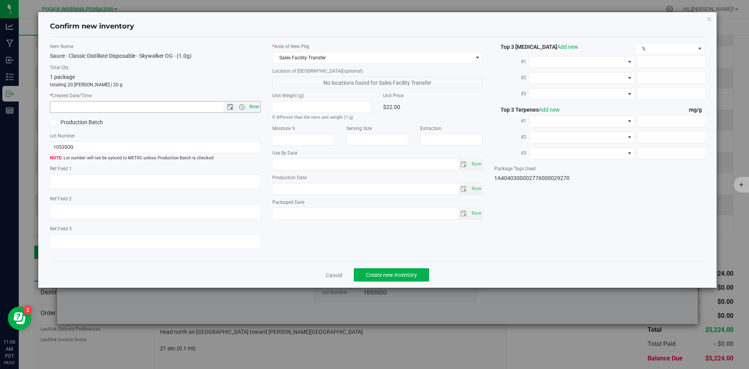
click at [250, 108] on span "Now" at bounding box center [253, 106] width 13 height 11
type input "[DATE] 11:06 AM"
click at [409, 271] on button "Create new inventory" at bounding box center [391, 274] width 75 height 13
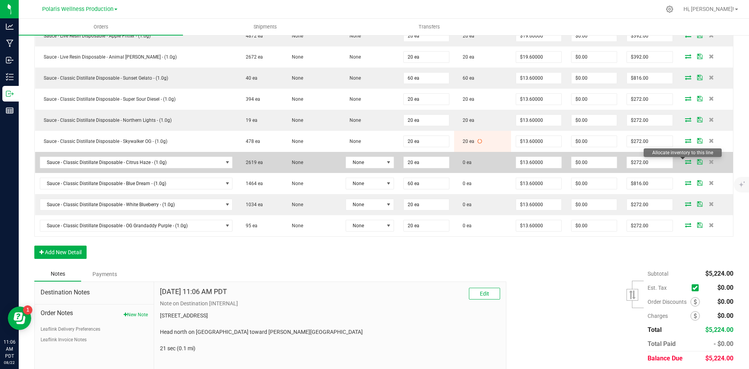
click at [685, 160] on icon at bounding box center [688, 161] width 6 height 5
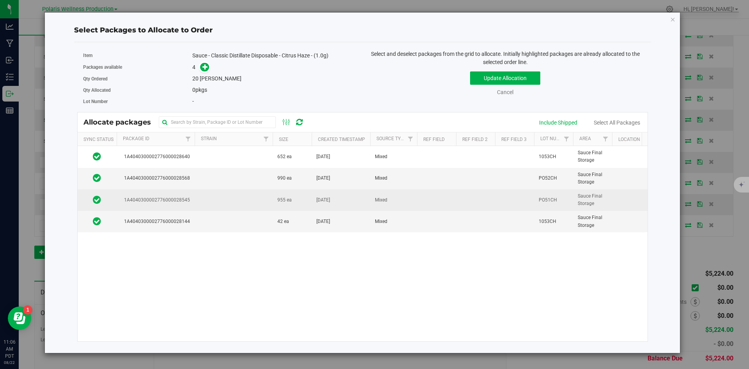
click at [227, 200] on td at bounding box center [234, 199] width 78 height 21
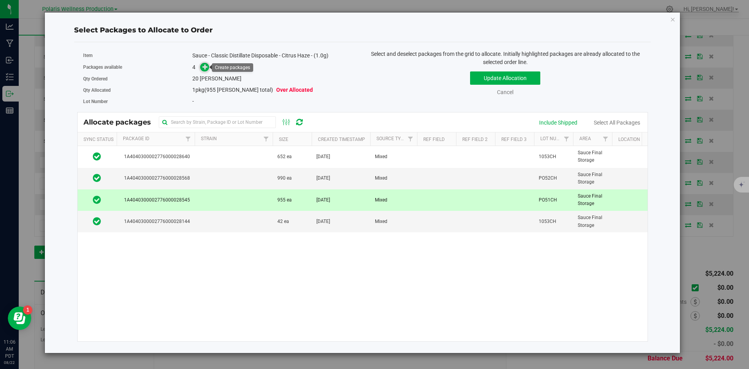
click at [203, 67] on icon at bounding box center [204, 66] width 5 height 5
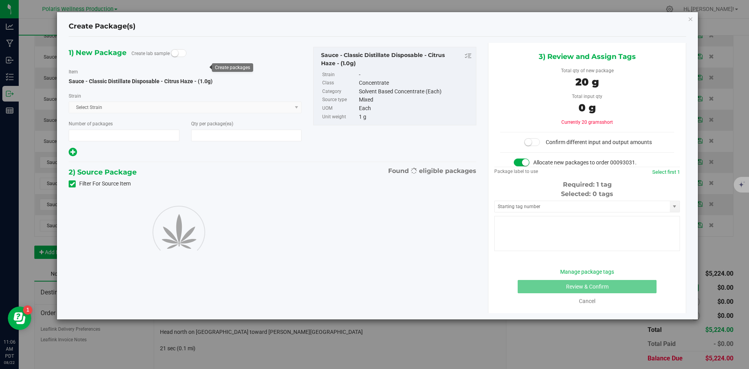
type input "1"
type input "20"
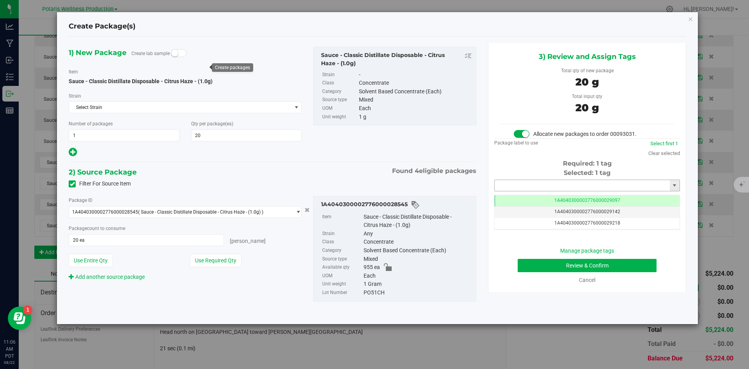
click at [518, 186] on input "text" at bounding box center [582, 185] width 175 height 11
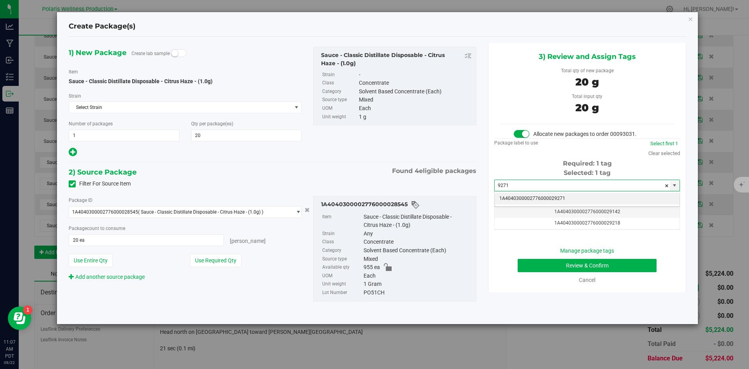
click at [532, 197] on li "1A4040300002776000029271" at bounding box center [587, 199] width 185 height 12
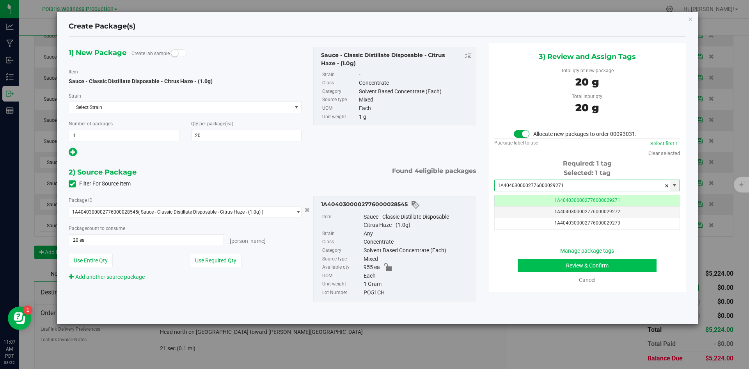
type input "1A4040300002776000029271"
click at [542, 267] on button "Review & Confirm" at bounding box center [587, 265] width 139 height 13
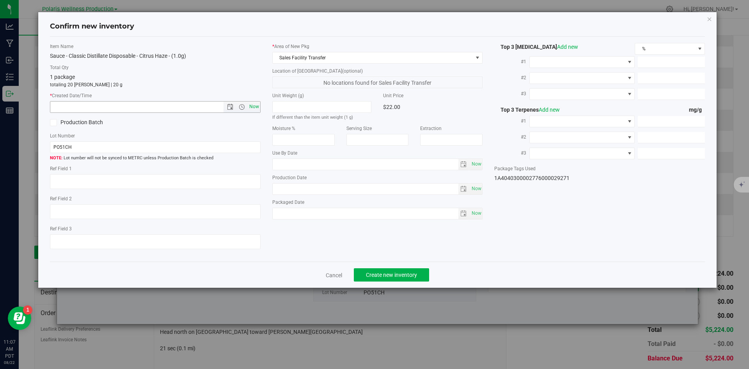
click at [255, 110] on span "Now" at bounding box center [253, 106] width 13 height 11
type input "[DATE] 11:07 AM"
click at [399, 275] on span "Create new inventory" at bounding box center [391, 274] width 51 height 6
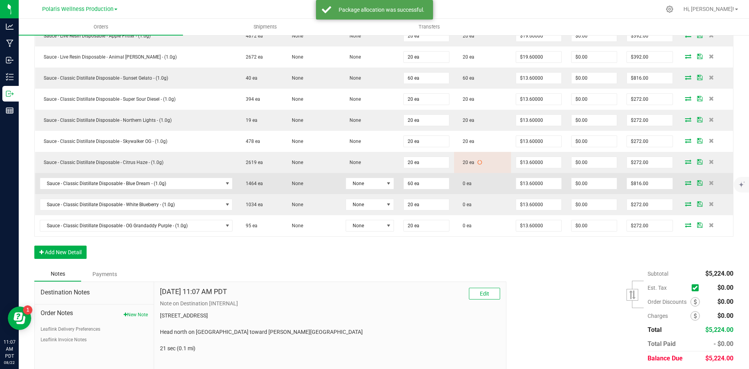
click at [685, 184] on icon at bounding box center [688, 182] width 6 height 5
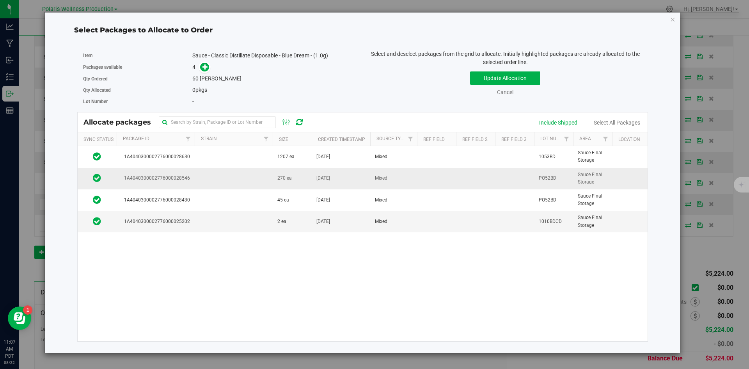
click at [258, 176] on td at bounding box center [234, 178] width 78 height 21
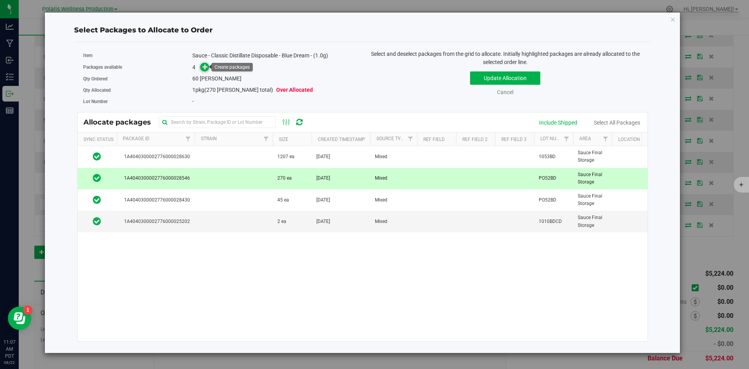
click at [205, 71] on span at bounding box center [204, 67] width 9 height 9
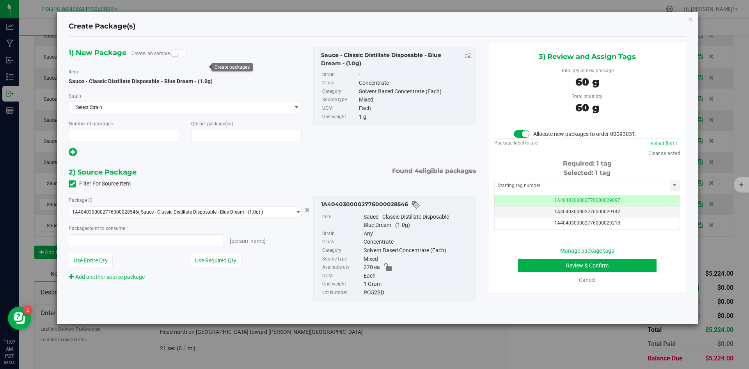
type input "1"
type input "60"
type input "60 ea"
click at [570, 184] on input "text" at bounding box center [582, 185] width 175 height 11
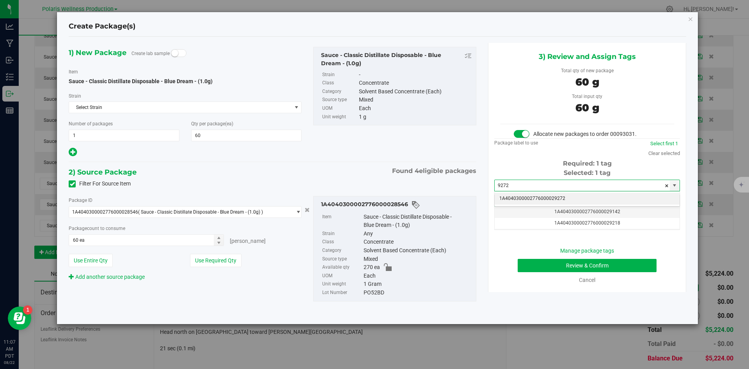
click at [549, 201] on li "1A4040300002776000029272" at bounding box center [587, 199] width 185 height 12
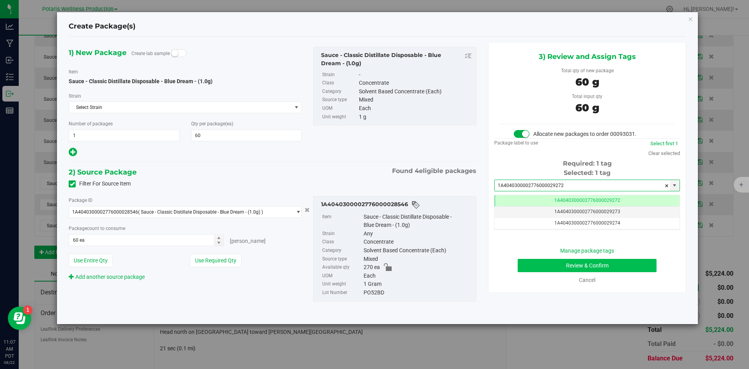
type input "1A4040300002776000029272"
click at [536, 270] on button "Review & Confirm" at bounding box center [587, 265] width 139 height 13
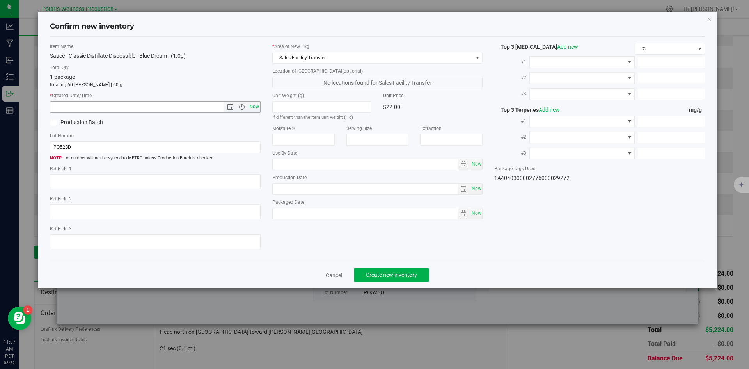
click at [256, 110] on span "Now" at bounding box center [253, 106] width 13 height 11
type input "[DATE] 11:07 AM"
click at [382, 276] on span "Create new inventory" at bounding box center [391, 274] width 51 height 6
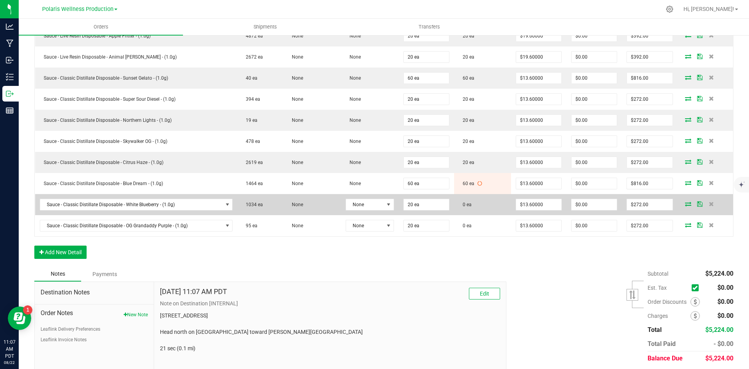
click at [685, 206] on icon at bounding box center [688, 203] width 6 height 5
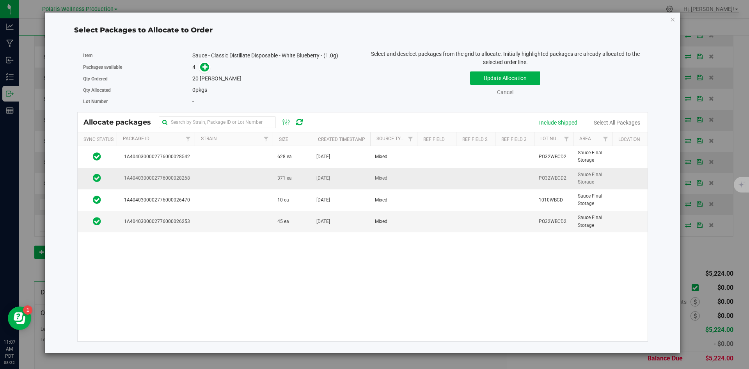
click at [232, 179] on td at bounding box center [234, 178] width 78 height 21
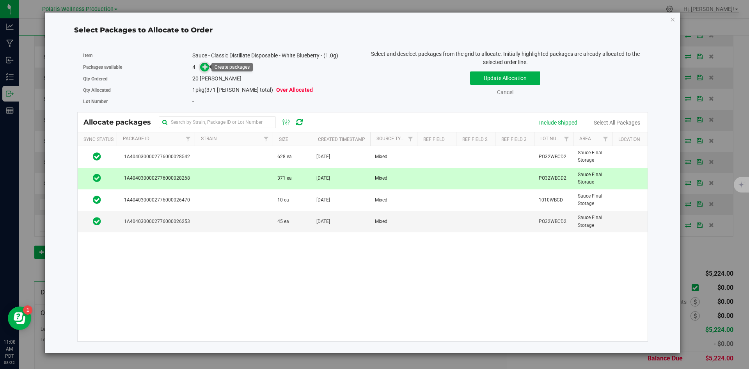
click at [205, 67] on icon at bounding box center [204, 66] width 5 height 5
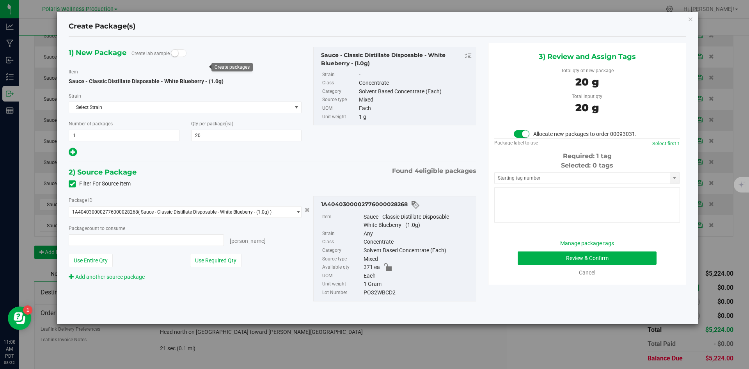
type input "20"
type input "20 ea"
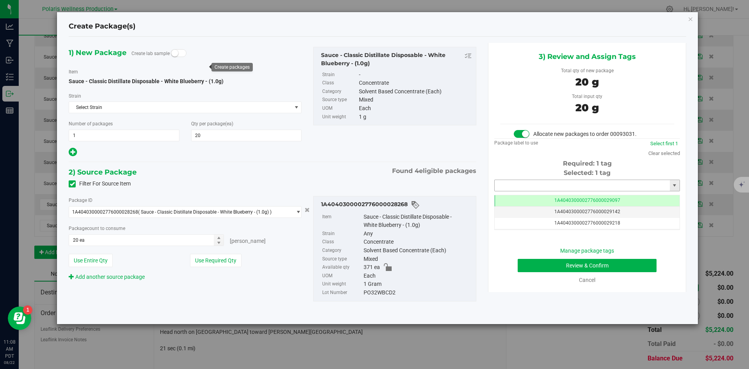
click at [546, 182] on input "text" at bounding box center [582, 185] width 175 height 11
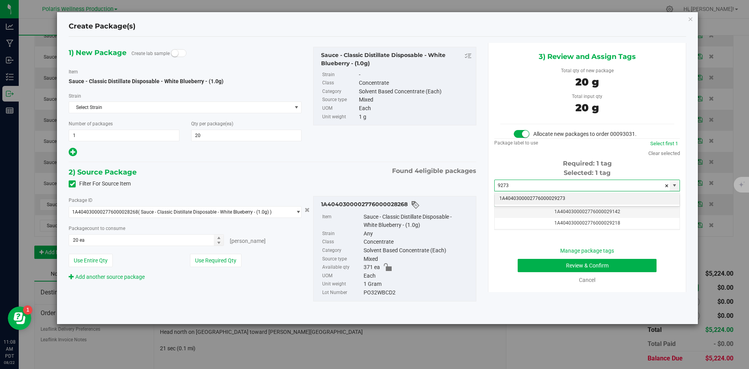
click at [541, 200] on li "1A4040300002776000029273" at bounding box center [587, 199] width 185 height 12
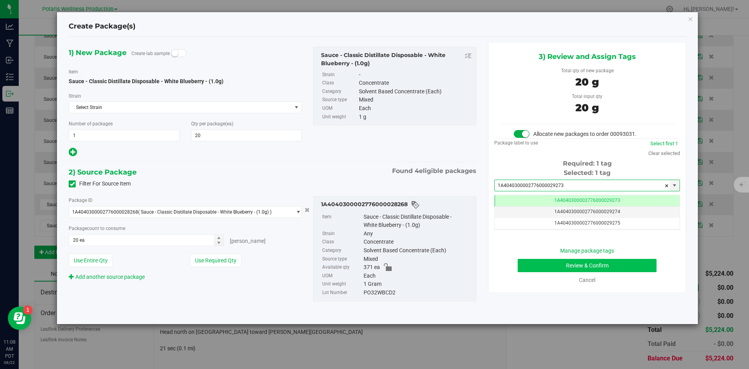
type input "1A4040300002776000029273"
click at [534, 265] on button "Review & Confirm" at bounding box center [587, 265] width 139 height 13
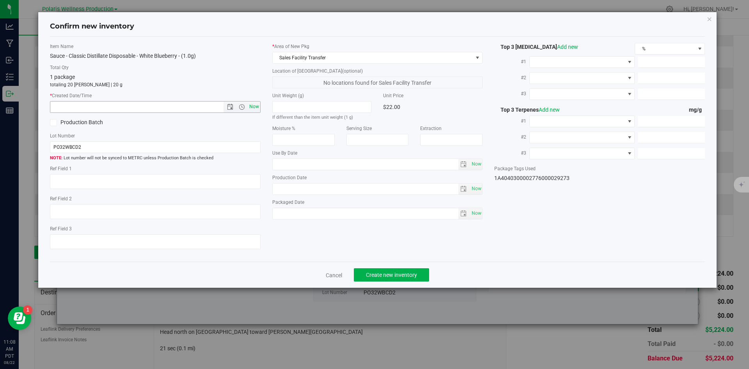
click at [252, 109] on span "Now" at bounding box center [253, 106] width 13 height 11
type input "[DATE] 11:08 AM"
click at [411, 274] on span "Create new inventory" at bounding box center [391, 274] width 51 height 6
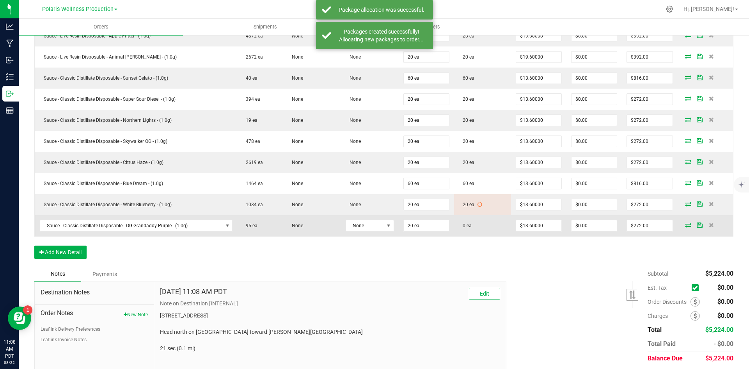
click at [686, 225] on span at bounding box center [688, 224] width 12 height 5
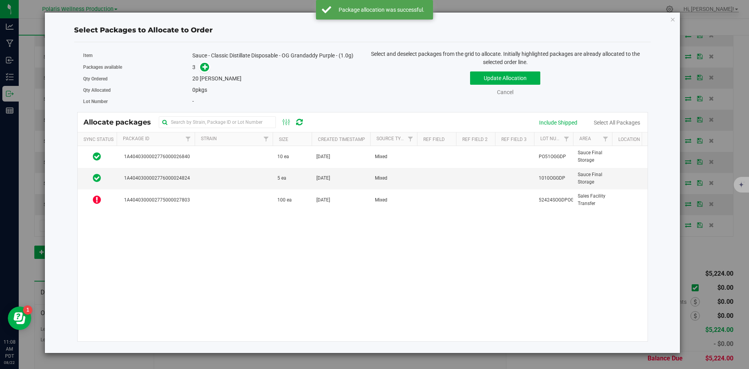
click at [704, 264] on div "Select Packages to Allocate to Order Item Sauce - Classic Distillate Disposable…" at bounding box center [377, 184] width 755 height 369
click at [672, 19] on icon "button" at bounding box center [672, 18] width 5 height 9
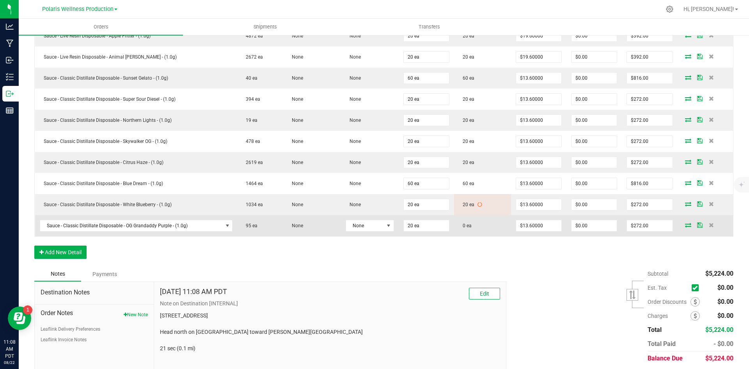
click at [685, 225] on icon at bounding box center [688, 224] width 6 height 5
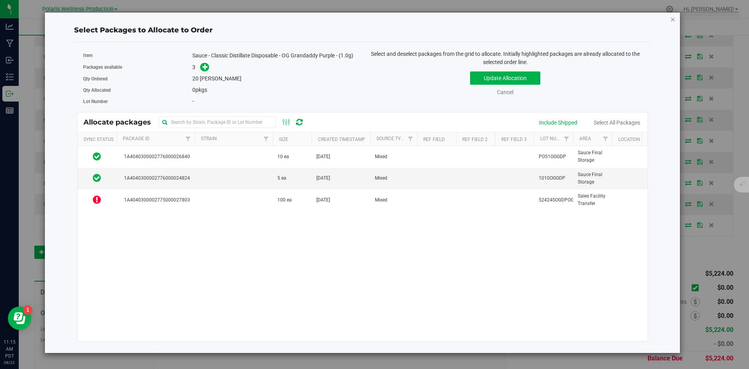
click at [672, 21] on icon "button" at bounding box center [672, 18] width 5 height 9
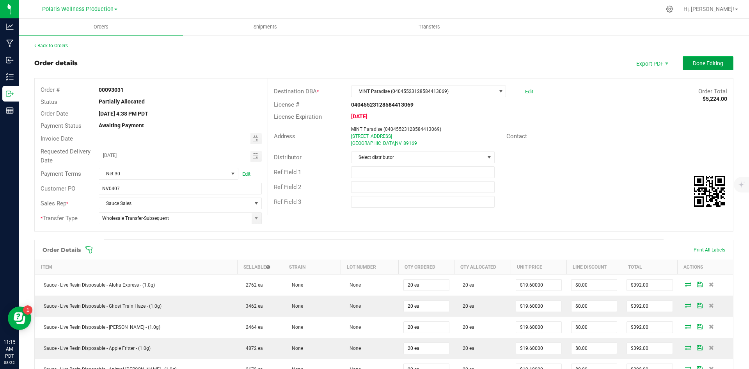
click at [712, 63] on span "Done Editing" at bounding box center [708, 63] width 30 height 6
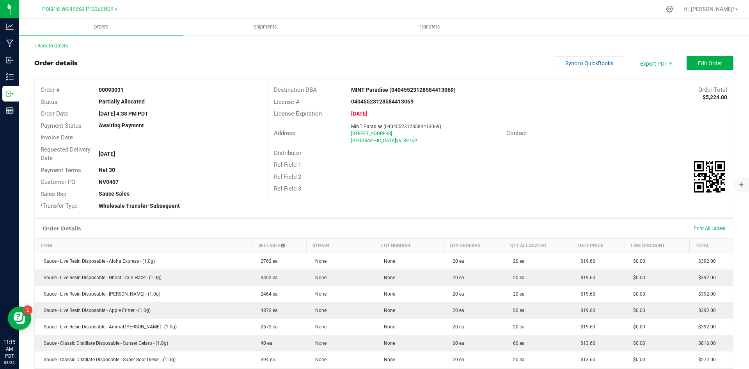
click at [59, 46] on link "Back to Orders" at bounding box center [51, 45] width 34 height 5
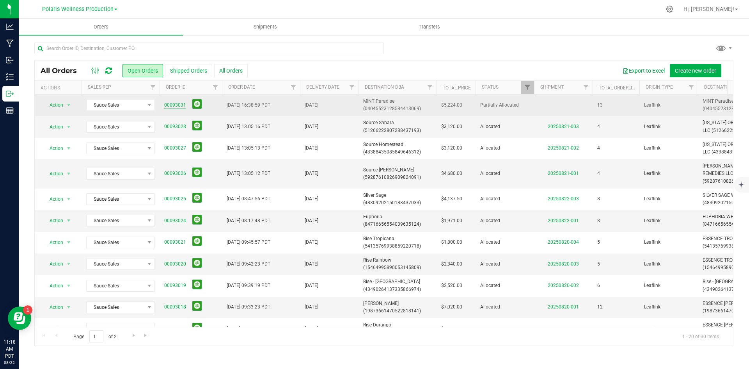
click at [174, 102] on link "00093031" at bounding box center [175, 104] width 22 height 7
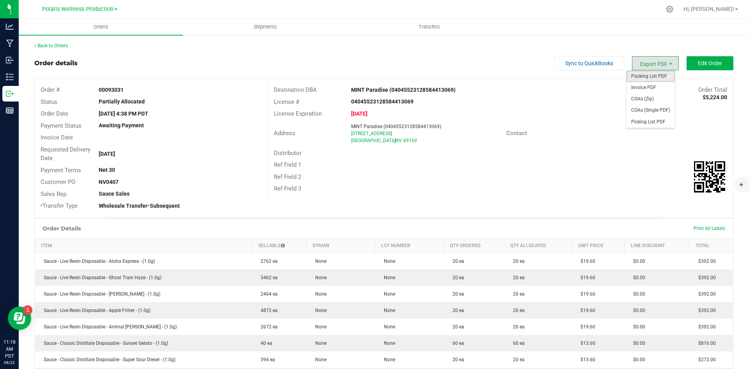
click at [651, 74] on span "Packing List PDF" at bounding box center [650, 76] width 48 height 11
